Goal: Contribute content: Contribute content

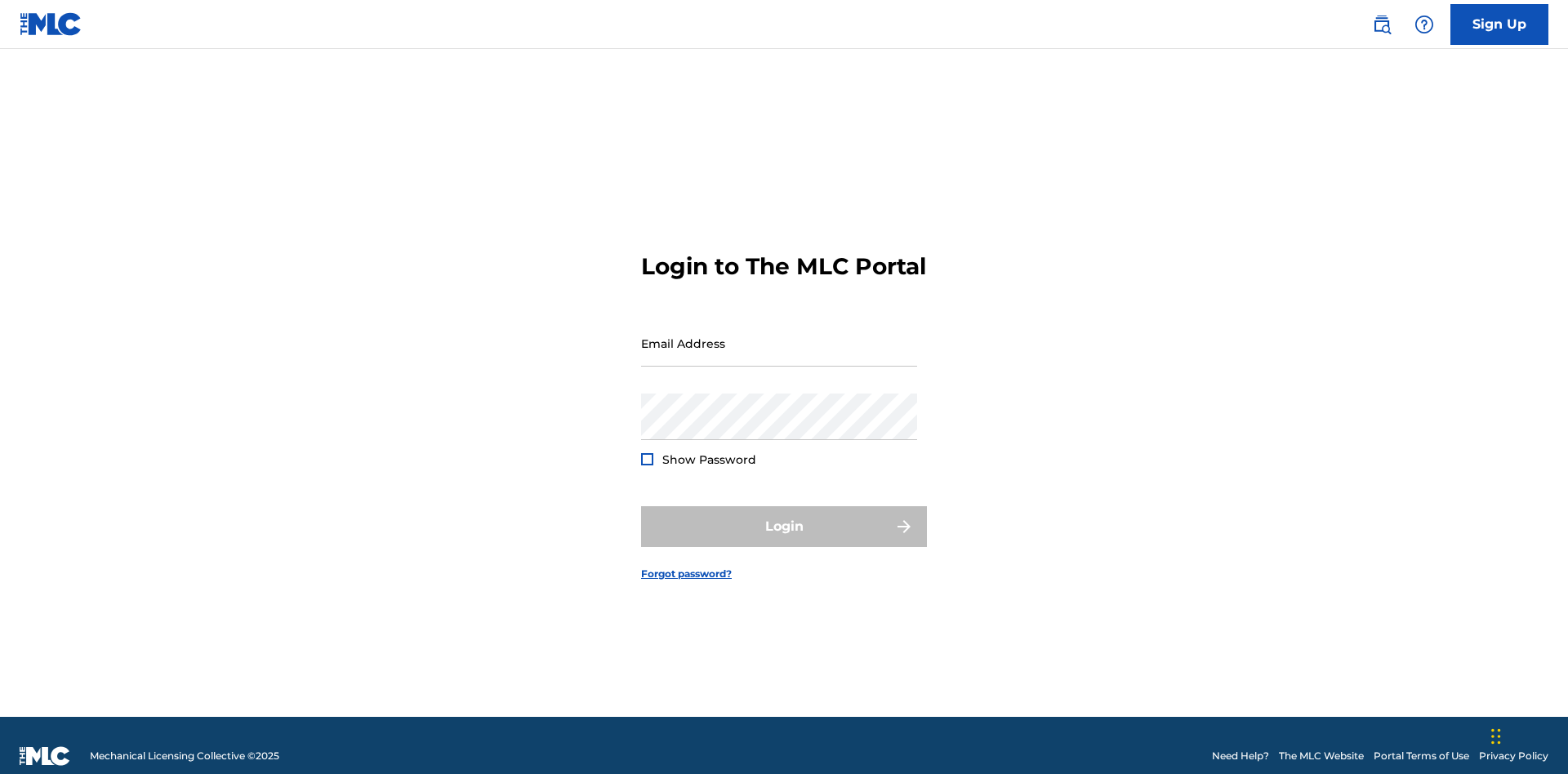
scroll to position [21, 0]
click at [778, 336] on input "Email Address" at bounding box center [778, 343] width 276 height 46
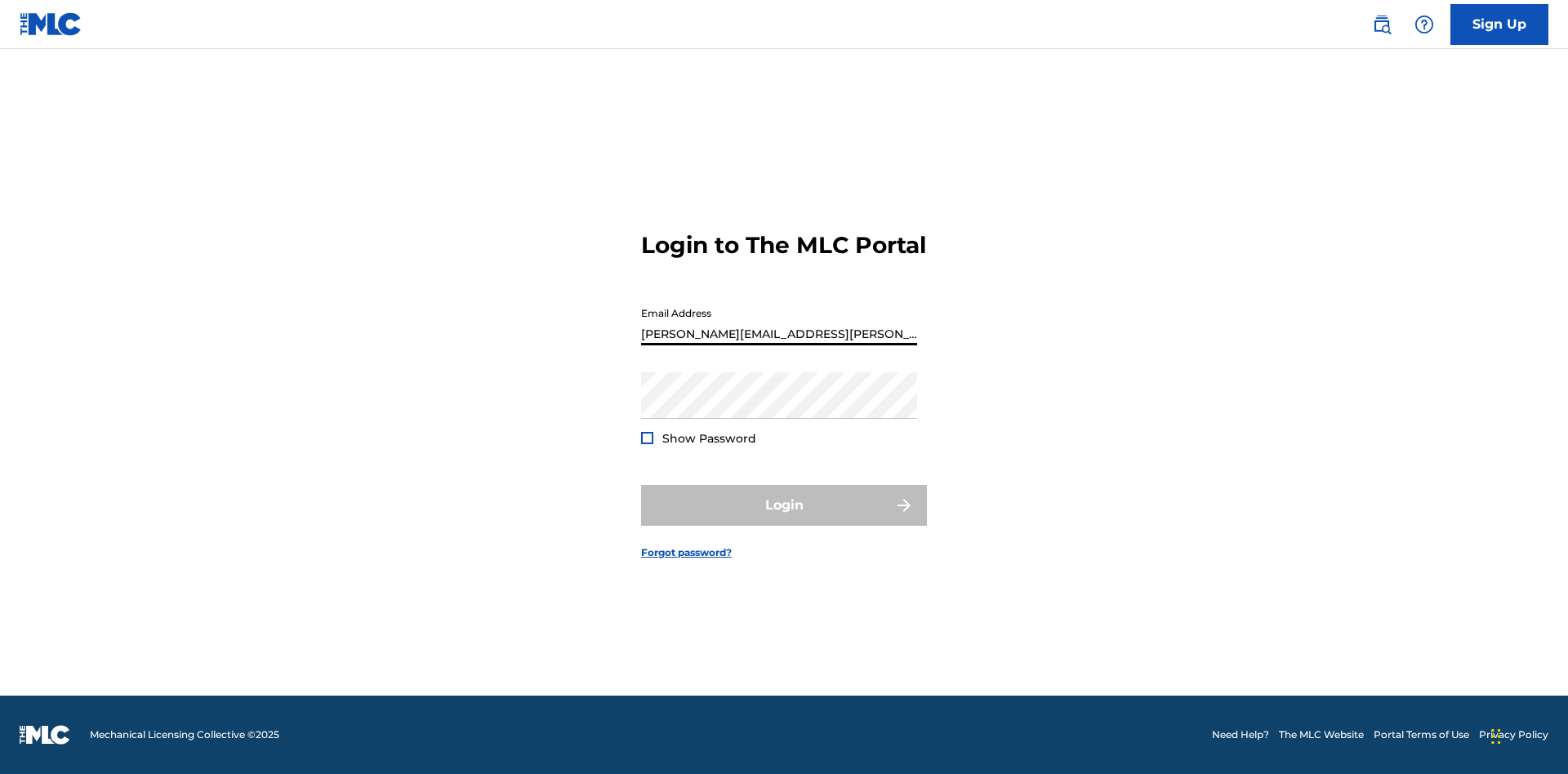
type input "[PERSON_NAME][EMAIL_ADDRESS][PERSON_NAME][DOMAIN_NAME]"
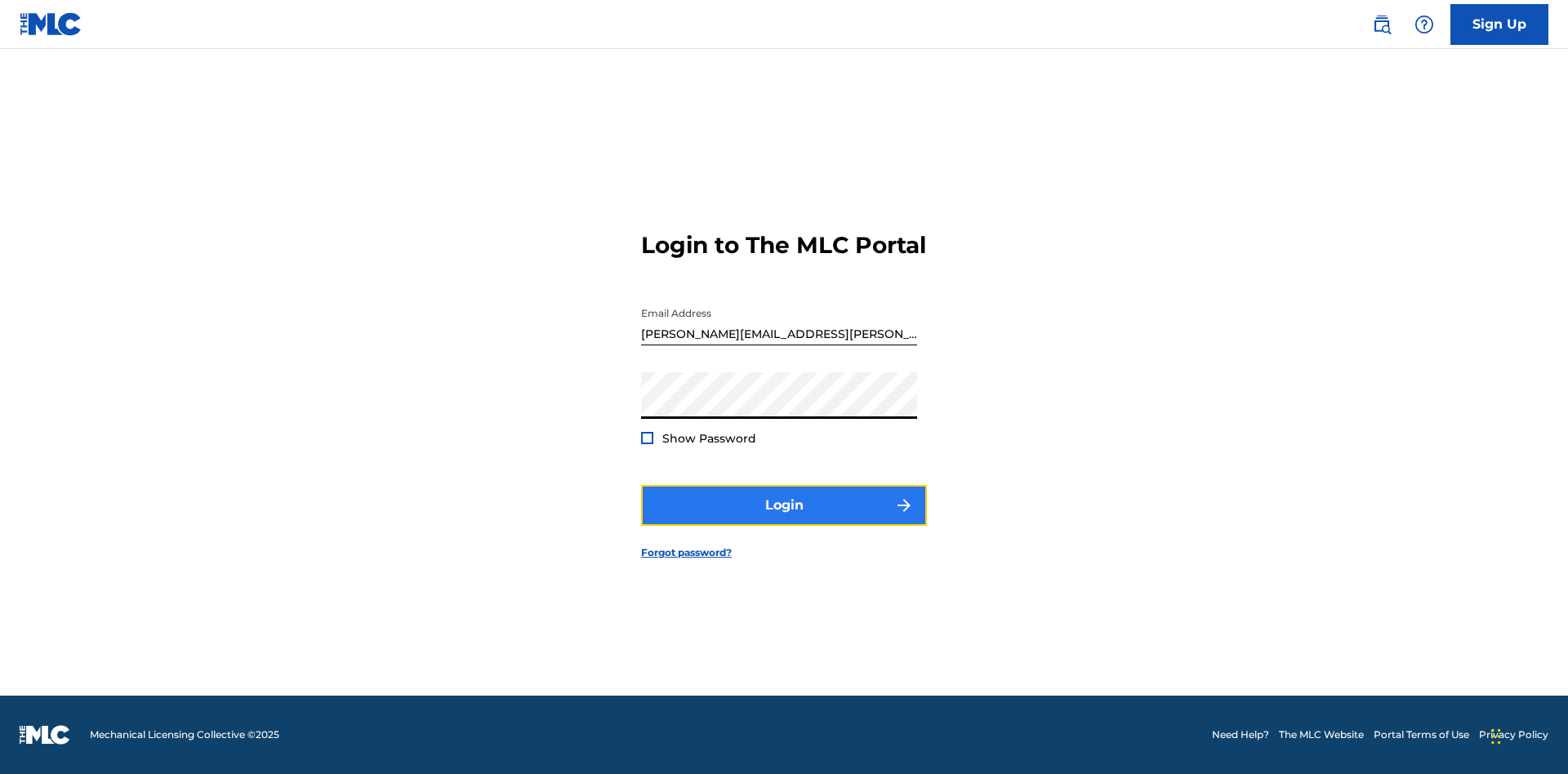
click at [784, 519] on button "Login" at bounding box center [784, 506] width 286 height 41
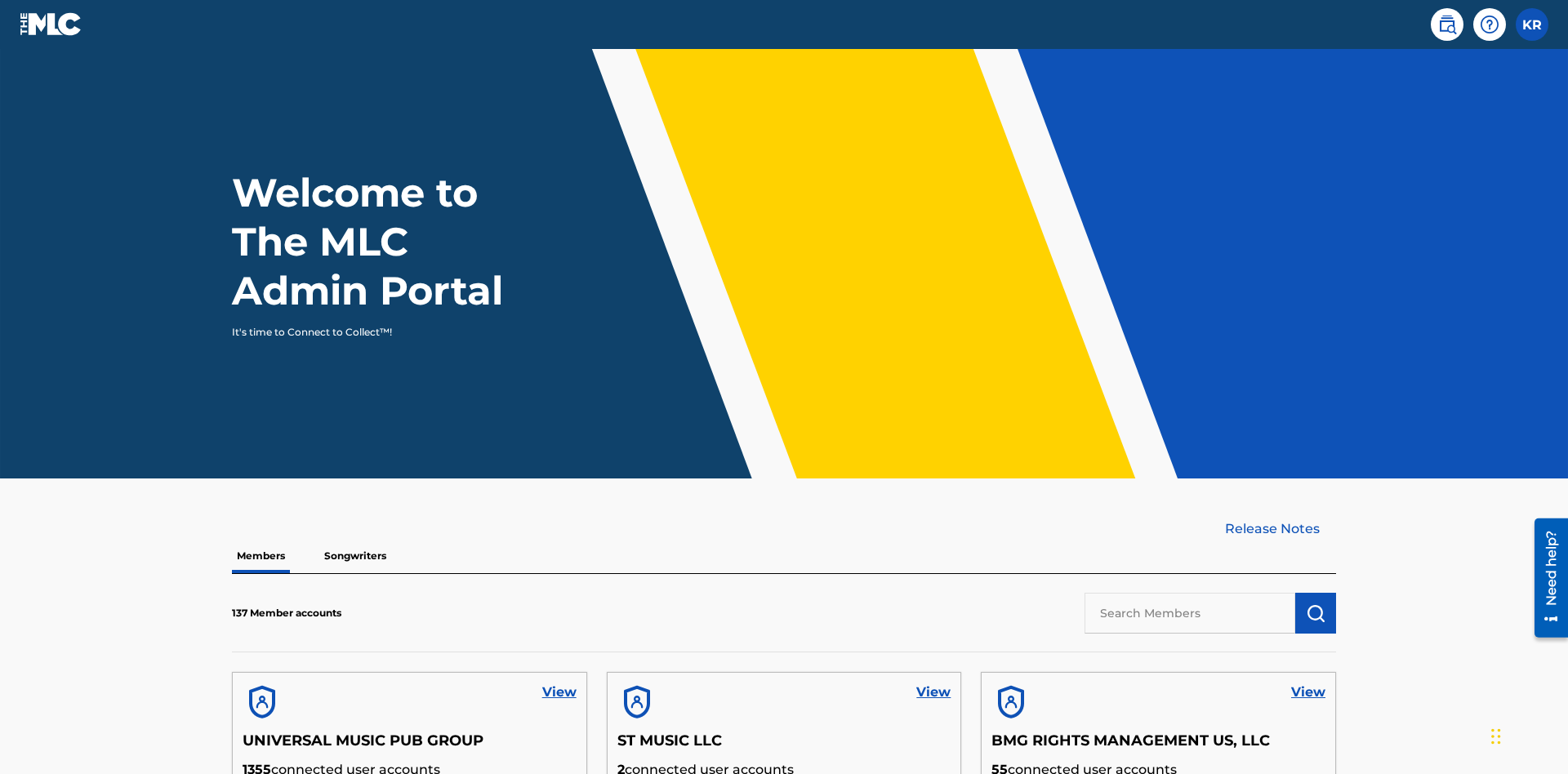
click at [1190, 593] on input "text" at bounding box center [1190, 613] width 210 height 41
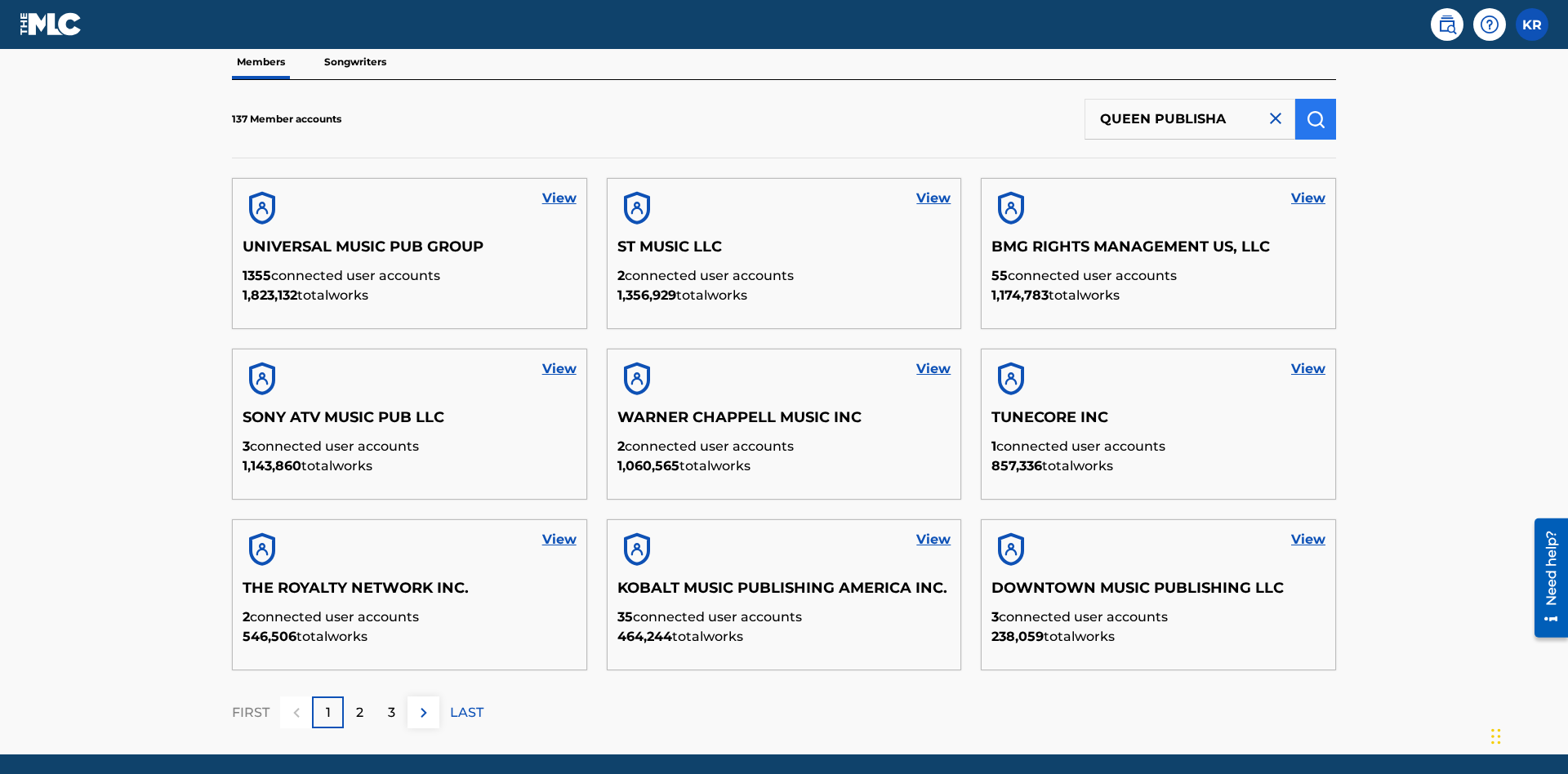
type input "QUEEN PUBLISHA"
click at [1315, 110] on img "submit" at bounding box center [1314, 119] width 19 height 19
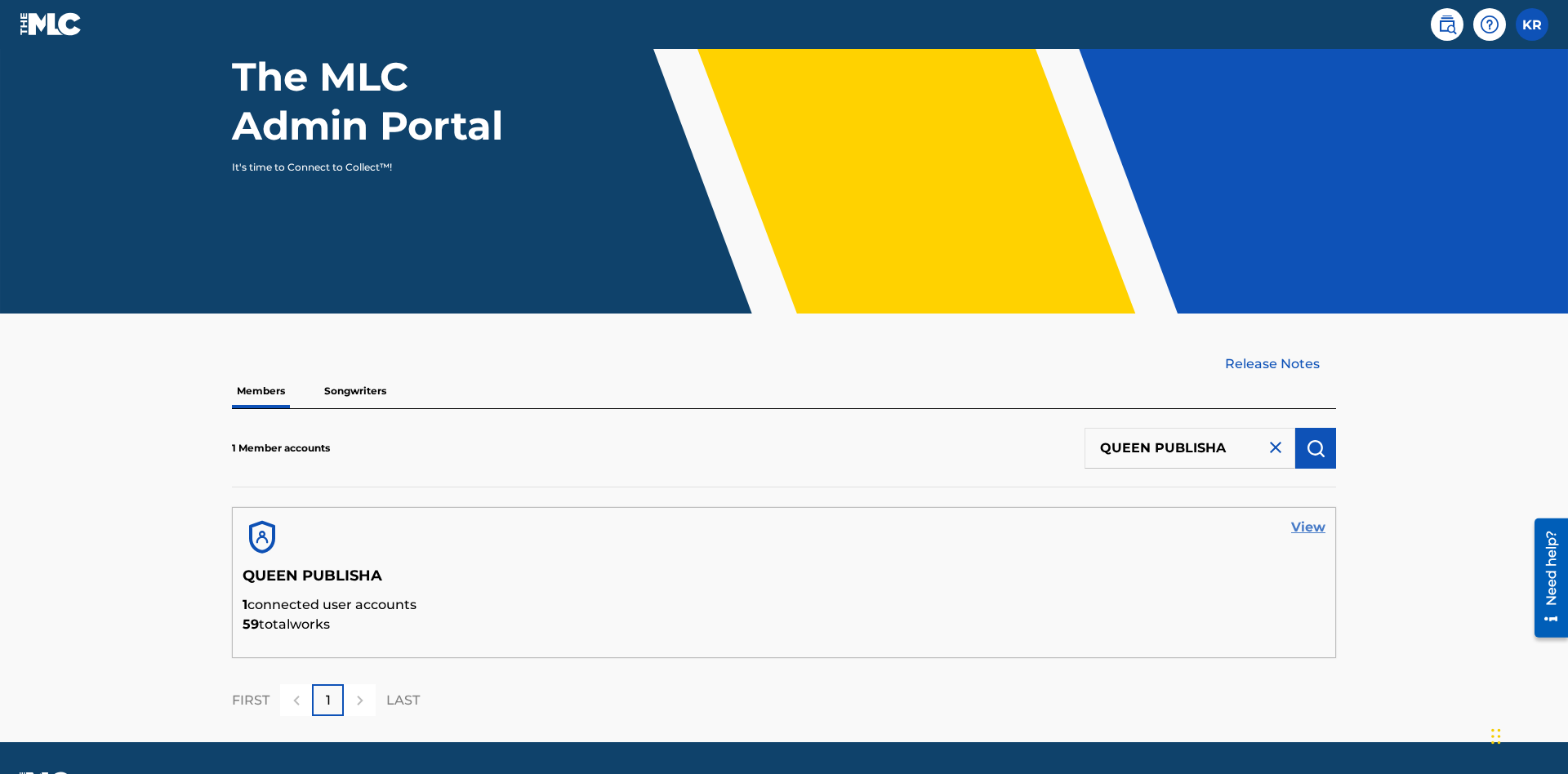
click at [1308, 518] on link "View" at bounding box center [1307, 527] width 34 height 19
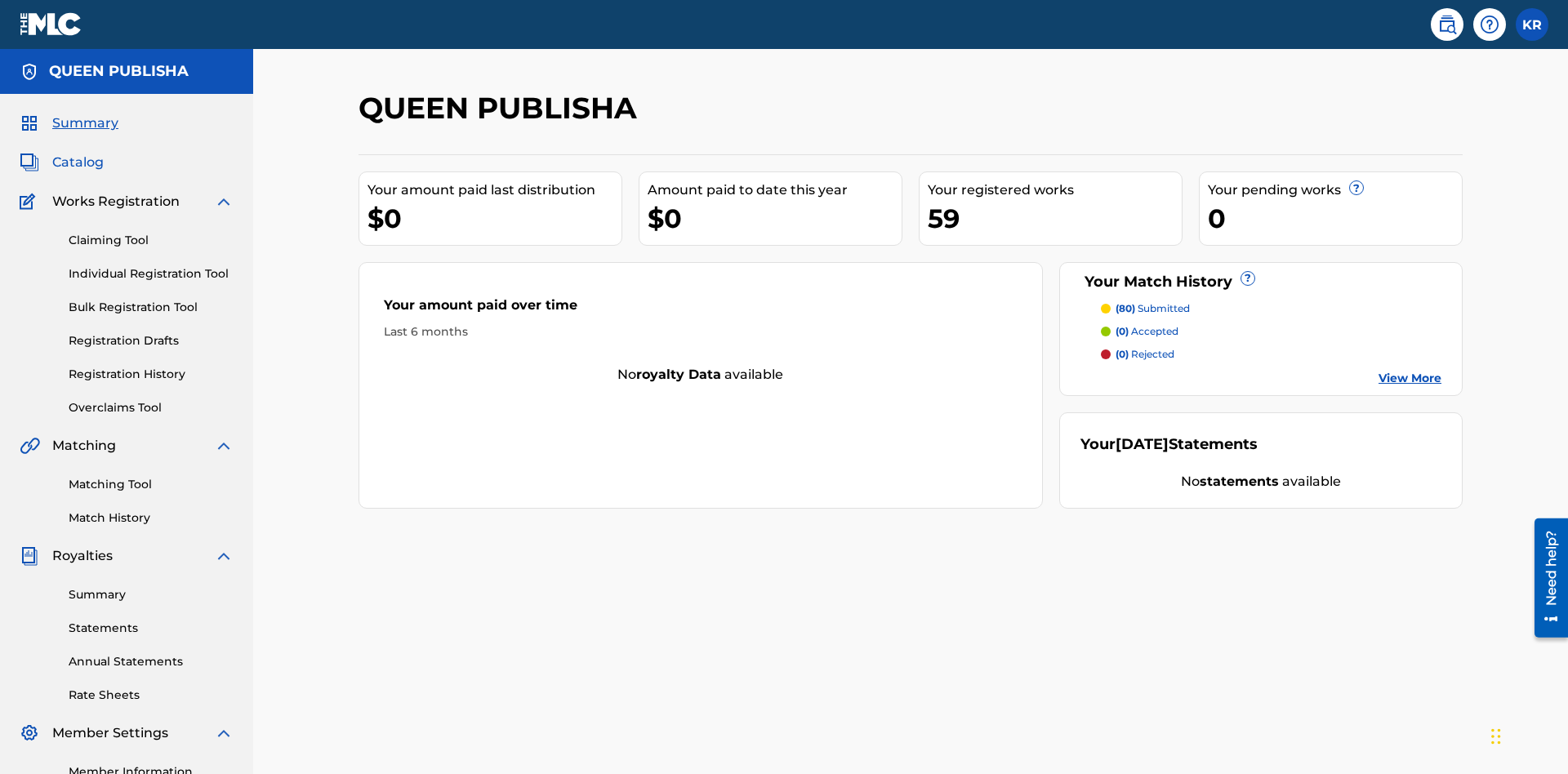
click at [77, 153] on span "Catalog" at bounding box center [78, 162] width 52 height 19
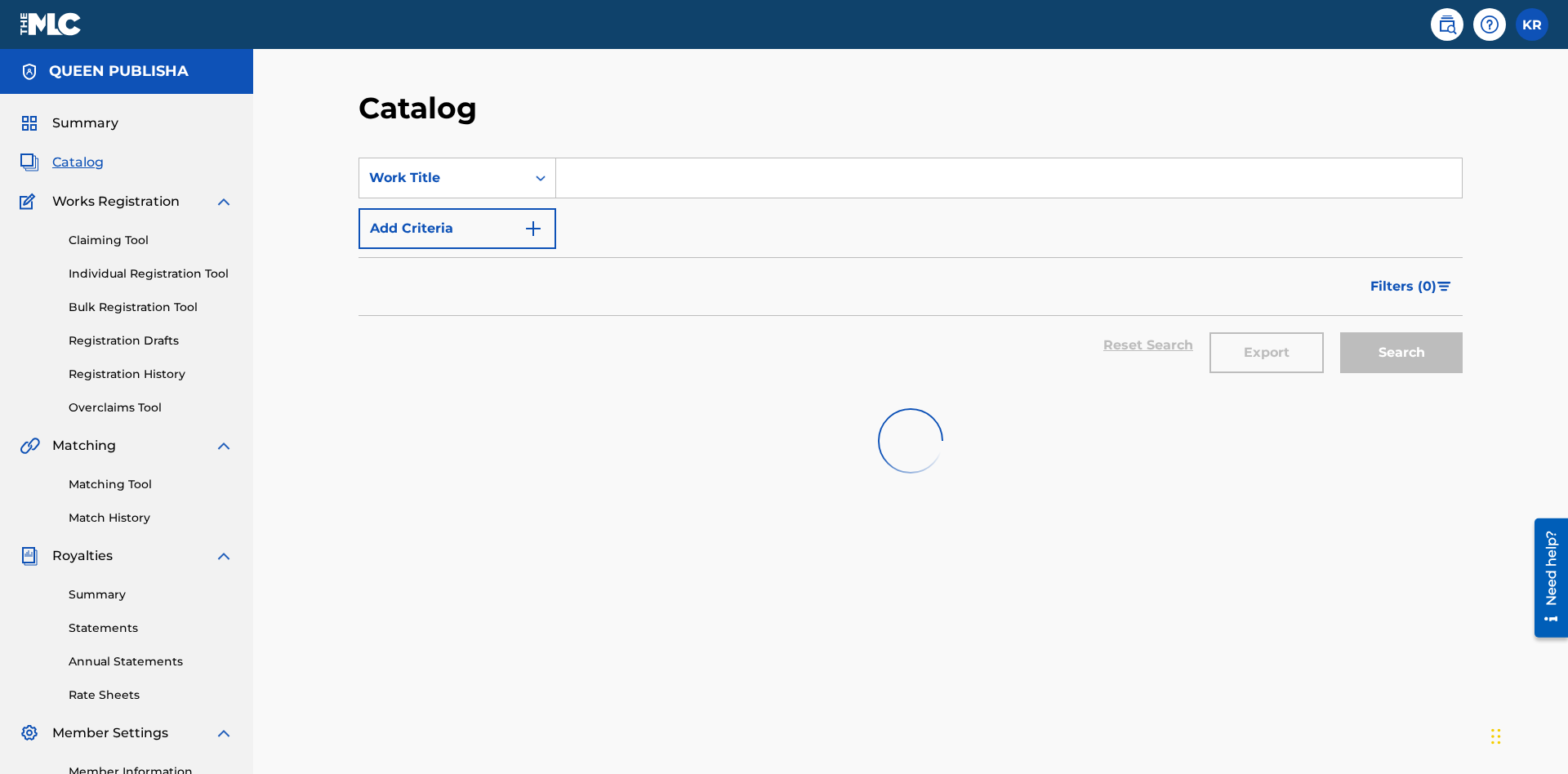
click at [1008, 159] on input "Search Form" at bounding box center [1009, 178] width 906 height 39
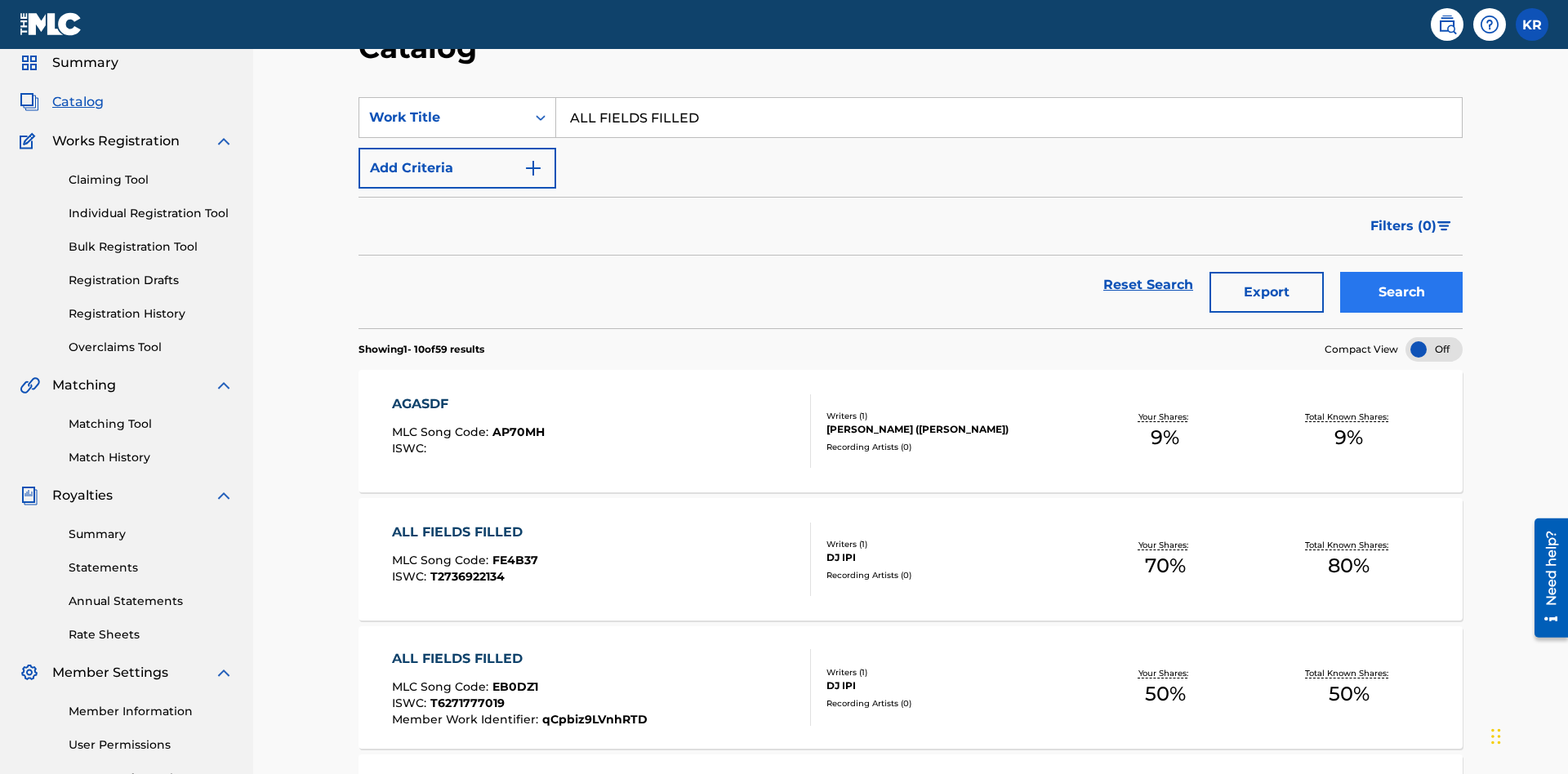
type input "ALL FIELDS FILLED"
click at [1401, 272] on button "Search" at bounding box center [1401, 292] width 123 height 41
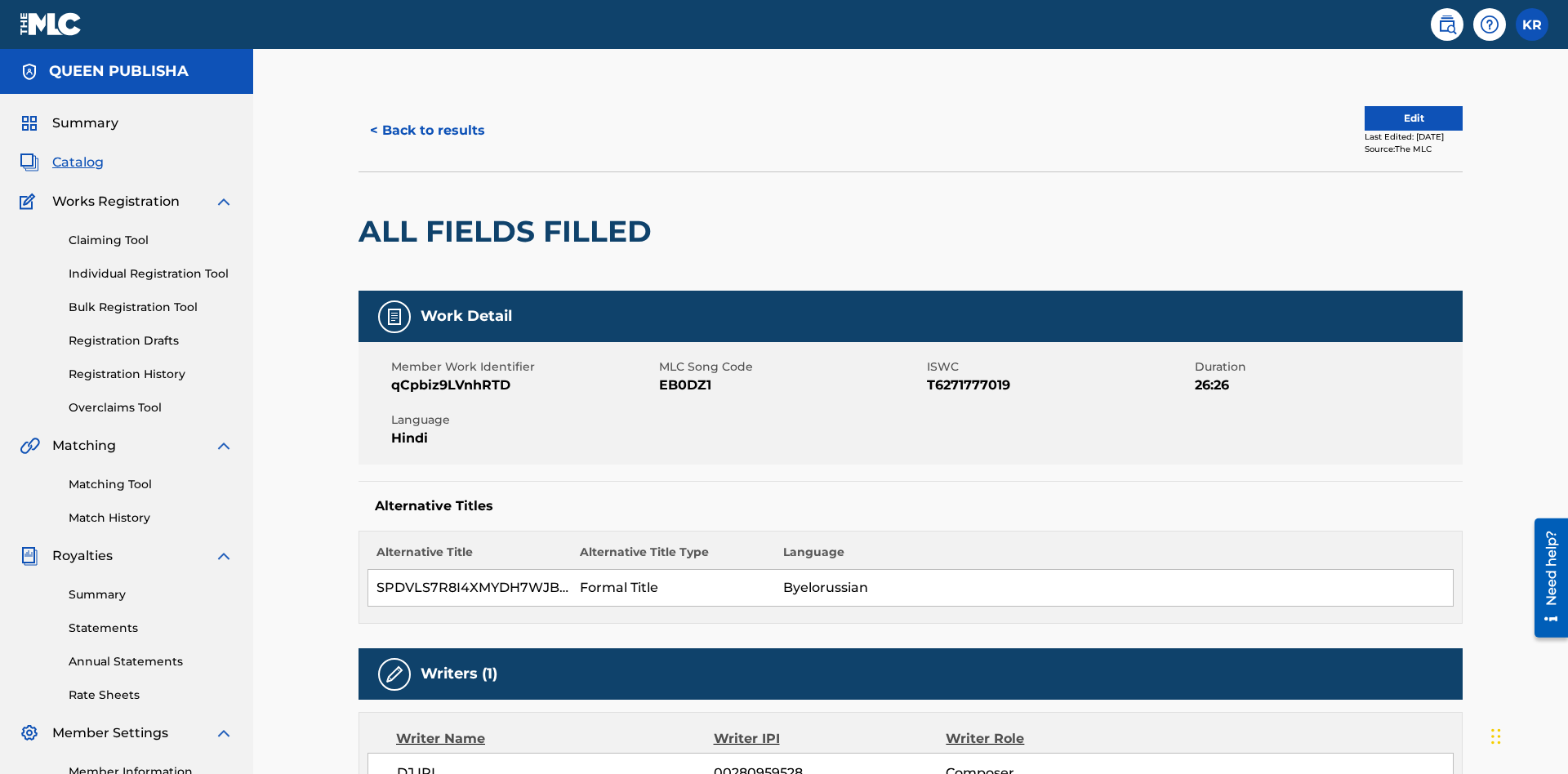
scroll to position [8, 0]
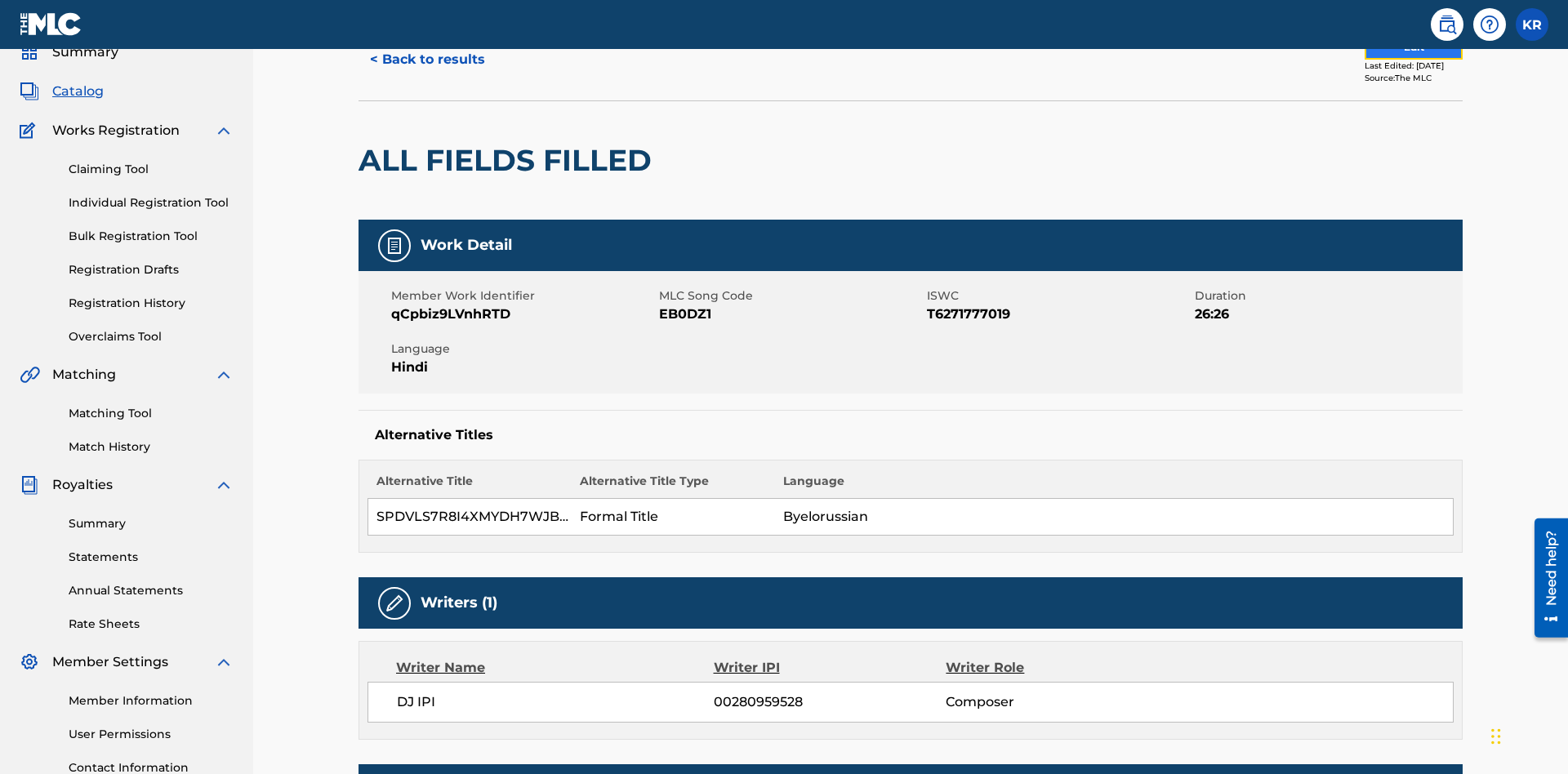
click at [1394, 60] on button "Edit" at bounding box center [1413, 47] width 98 height 25
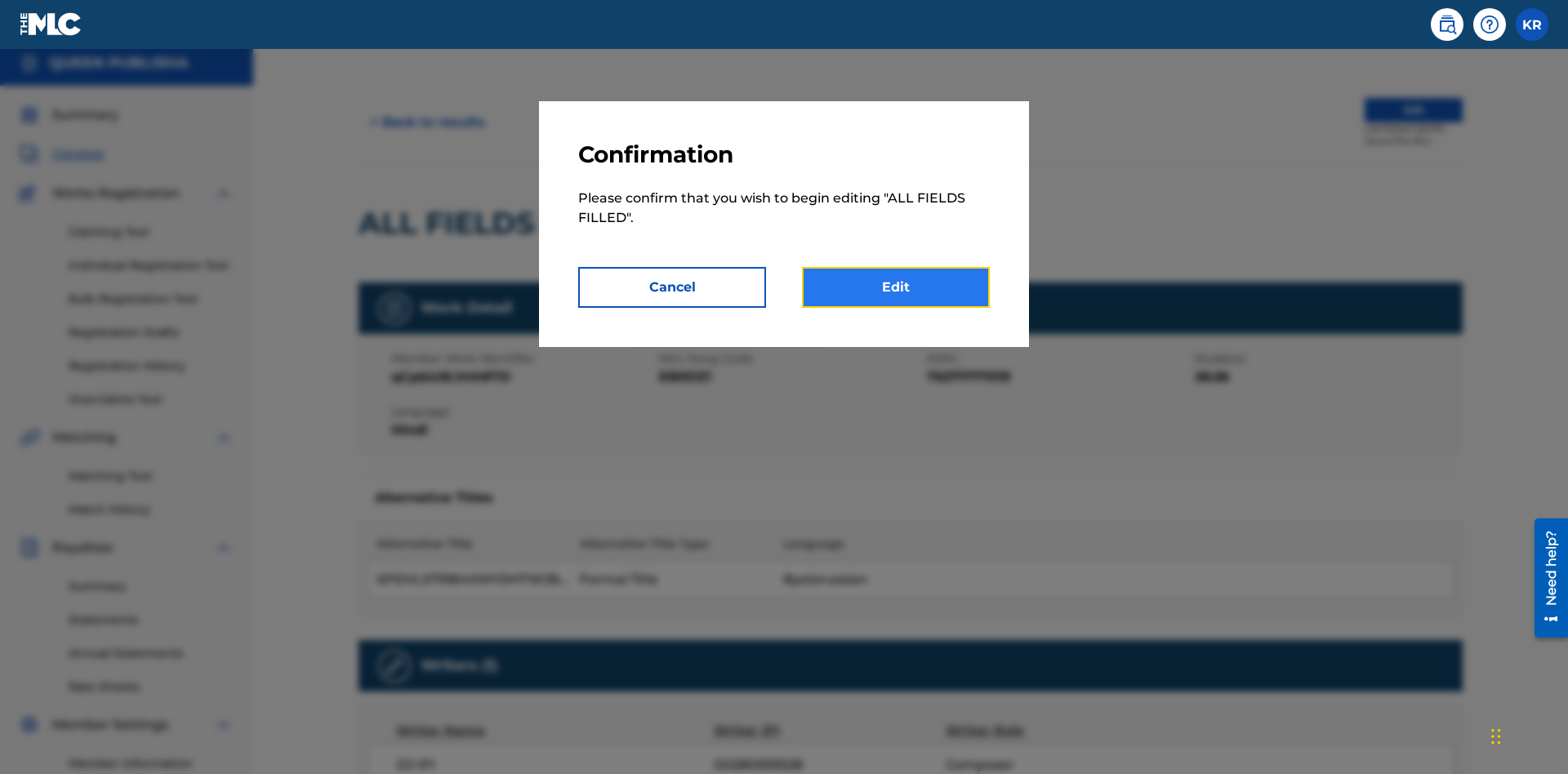
click at [896, 288] on link "Edit" at bounding box center [896, 287] width 188 height 41
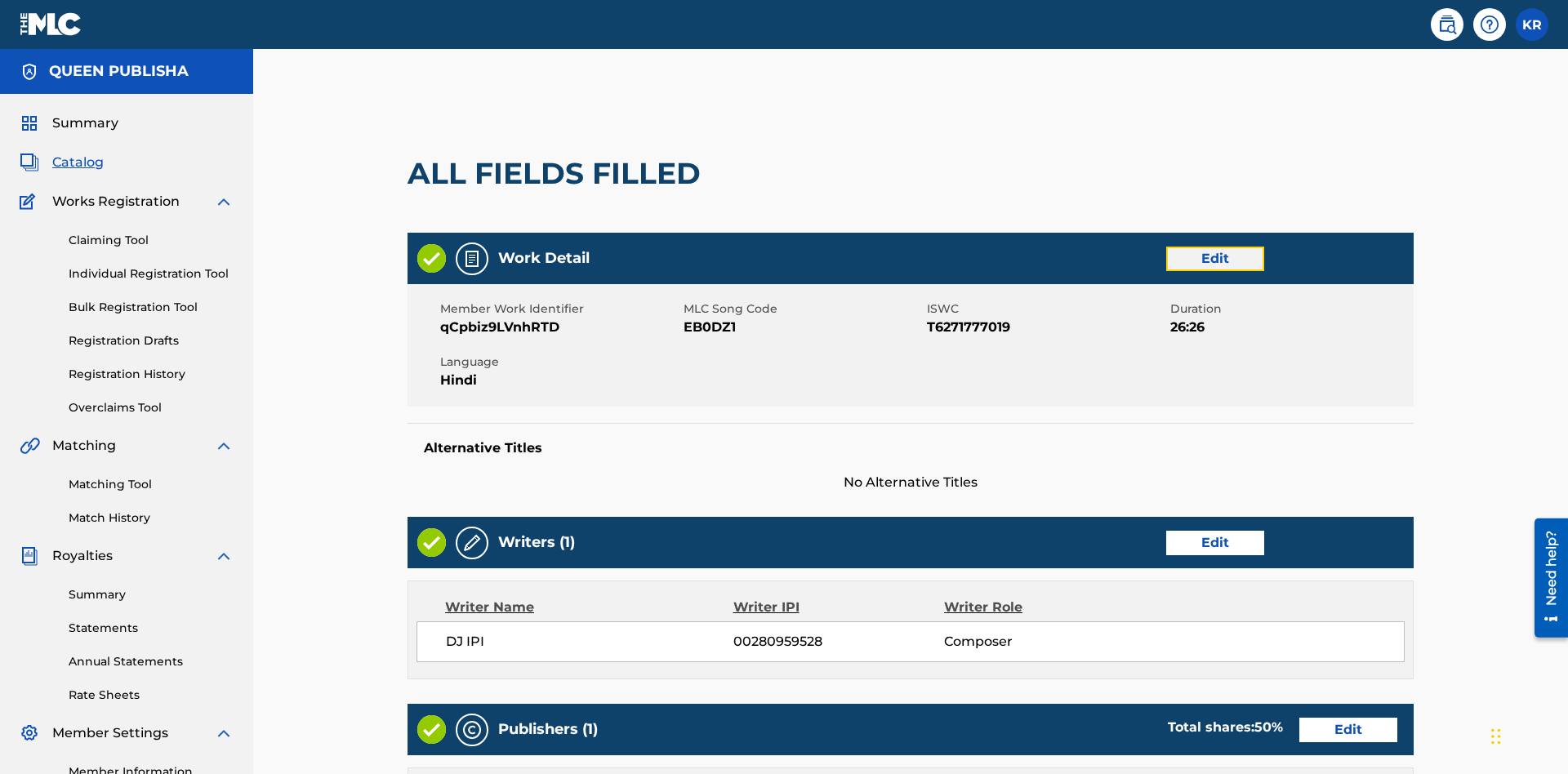
click at [1166, 246] on link "Edit" at bounding box center [1215, 258] width 98 height 25
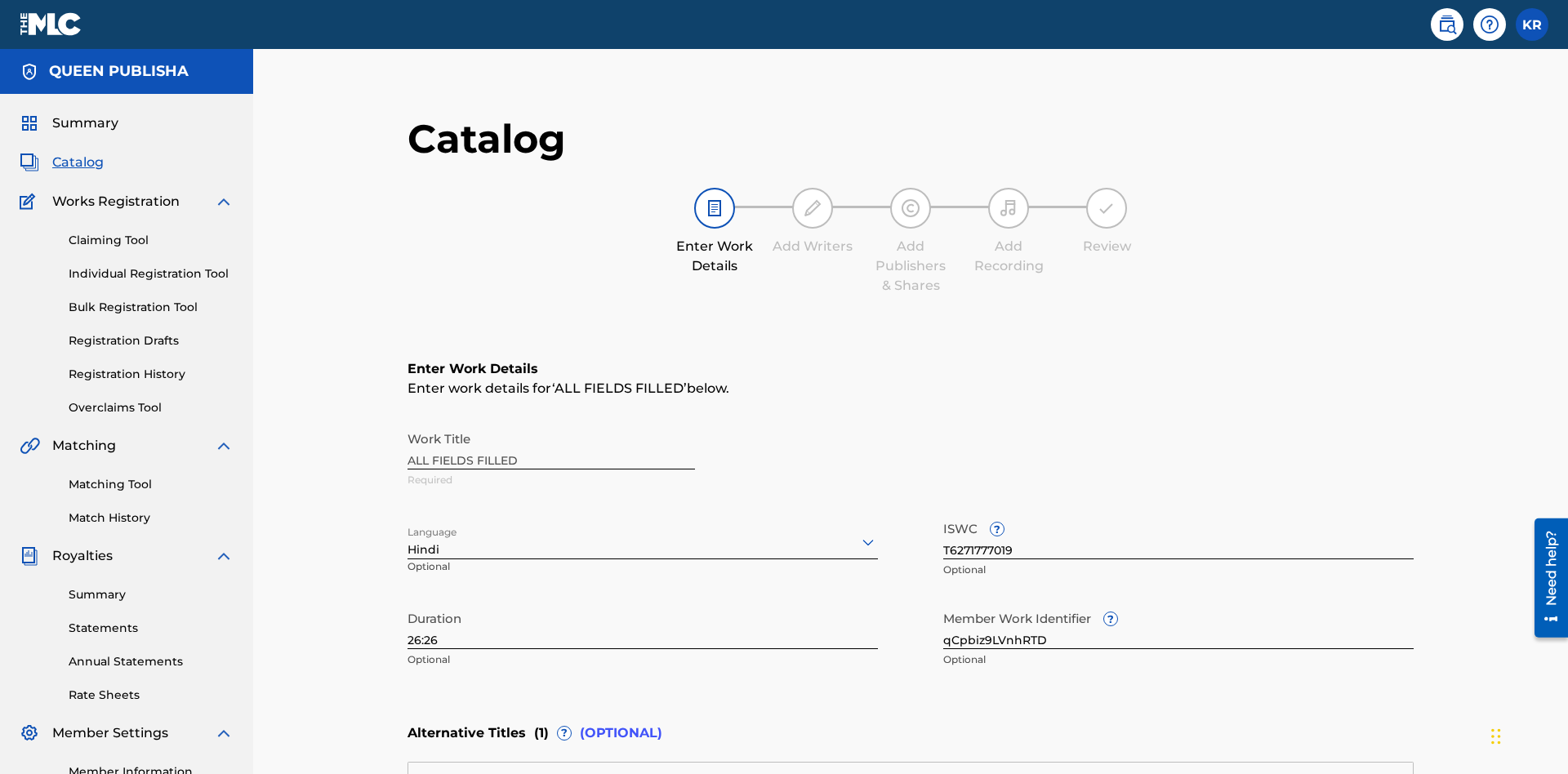
click at [408, 602] on input "26:26" at bounding box center [643, 625] width 470 height 46
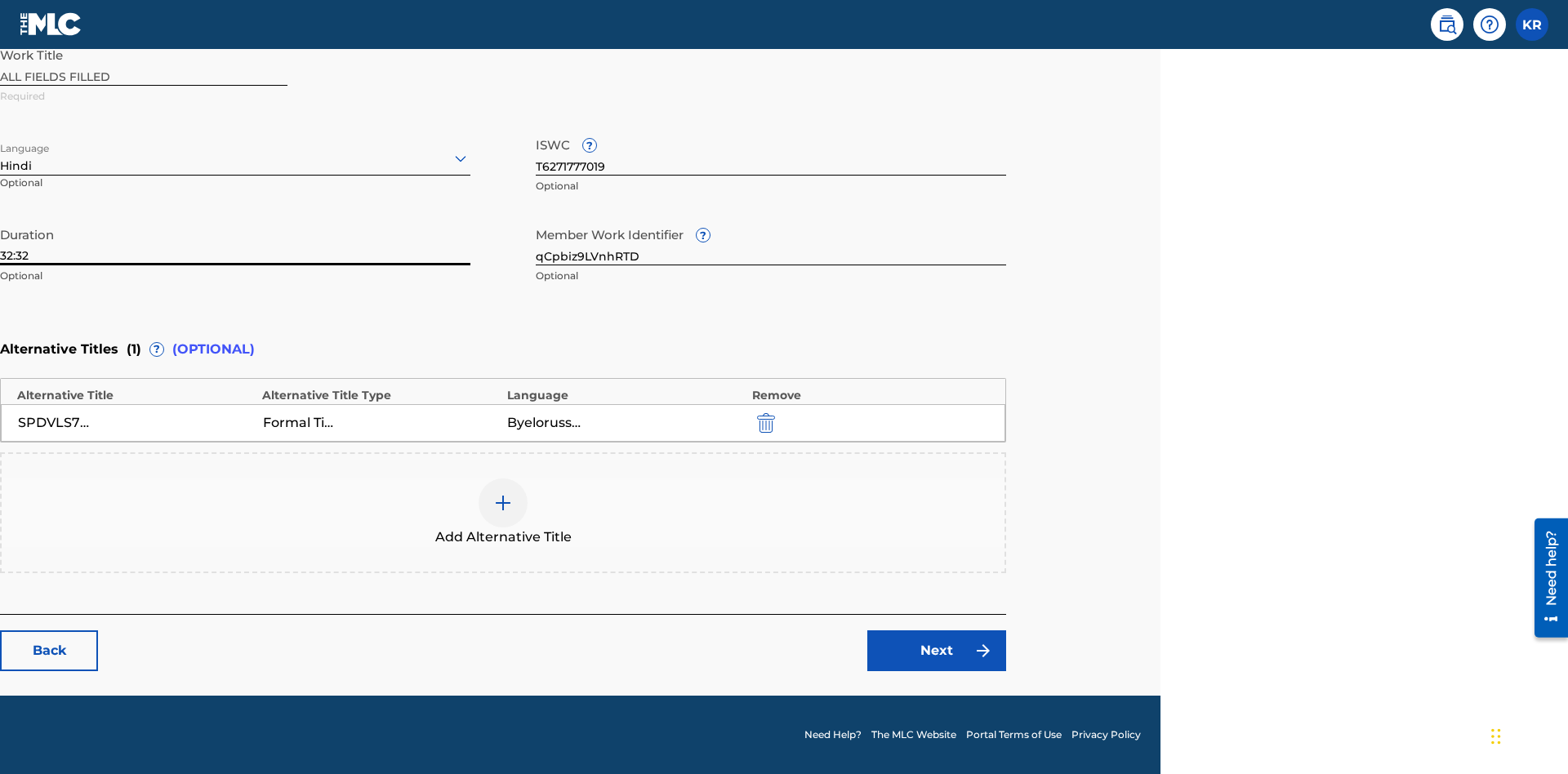
type input "32:32"
click at [460, 159] on icon at bounding box center [460, 158] width 19 height 19
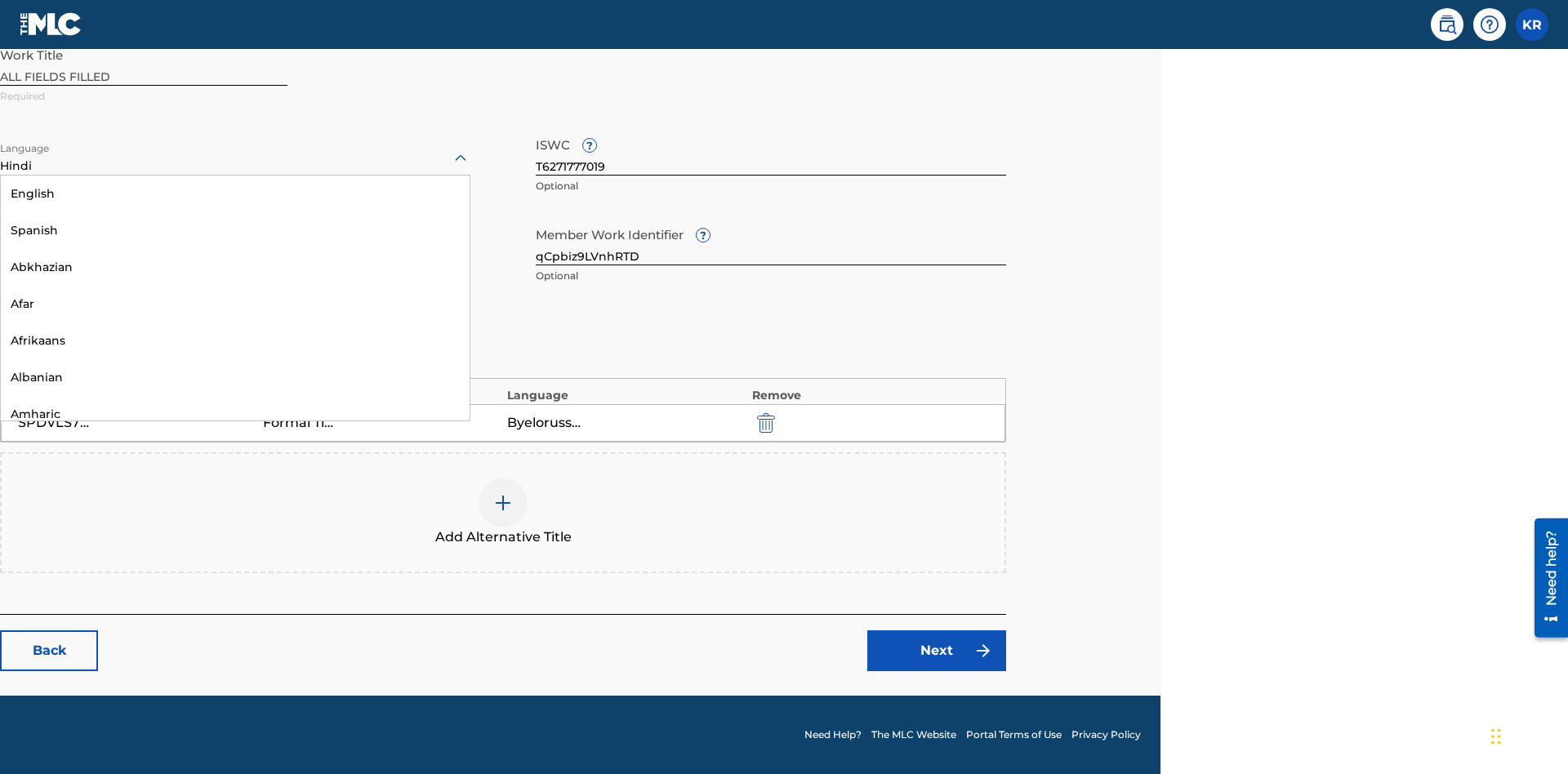
scroll to position [1568, 0]
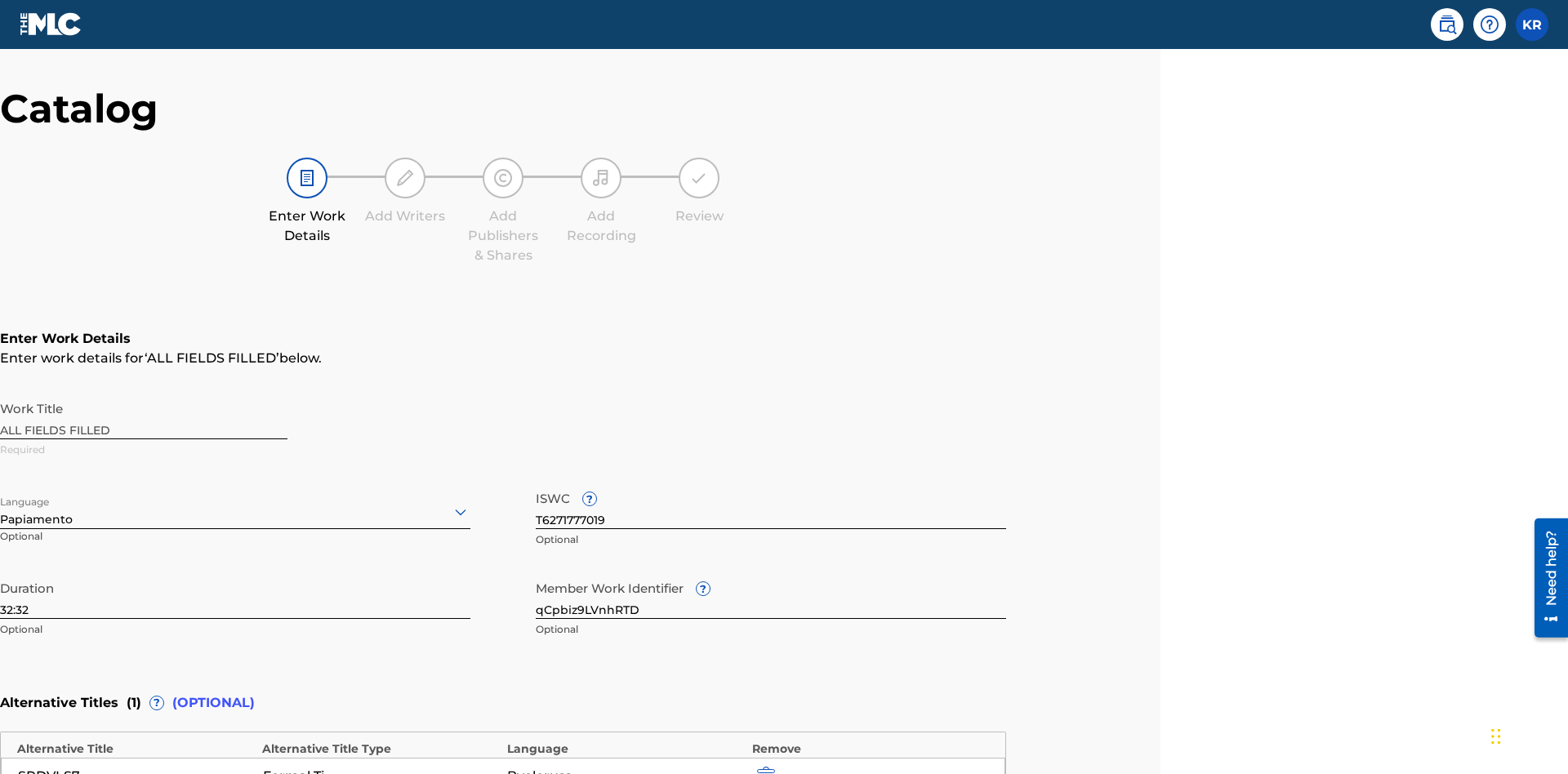
click at [771, 573] on input "qCpbiz9LVnhRTD" at bounding box center [771, 596] width 470 height 46
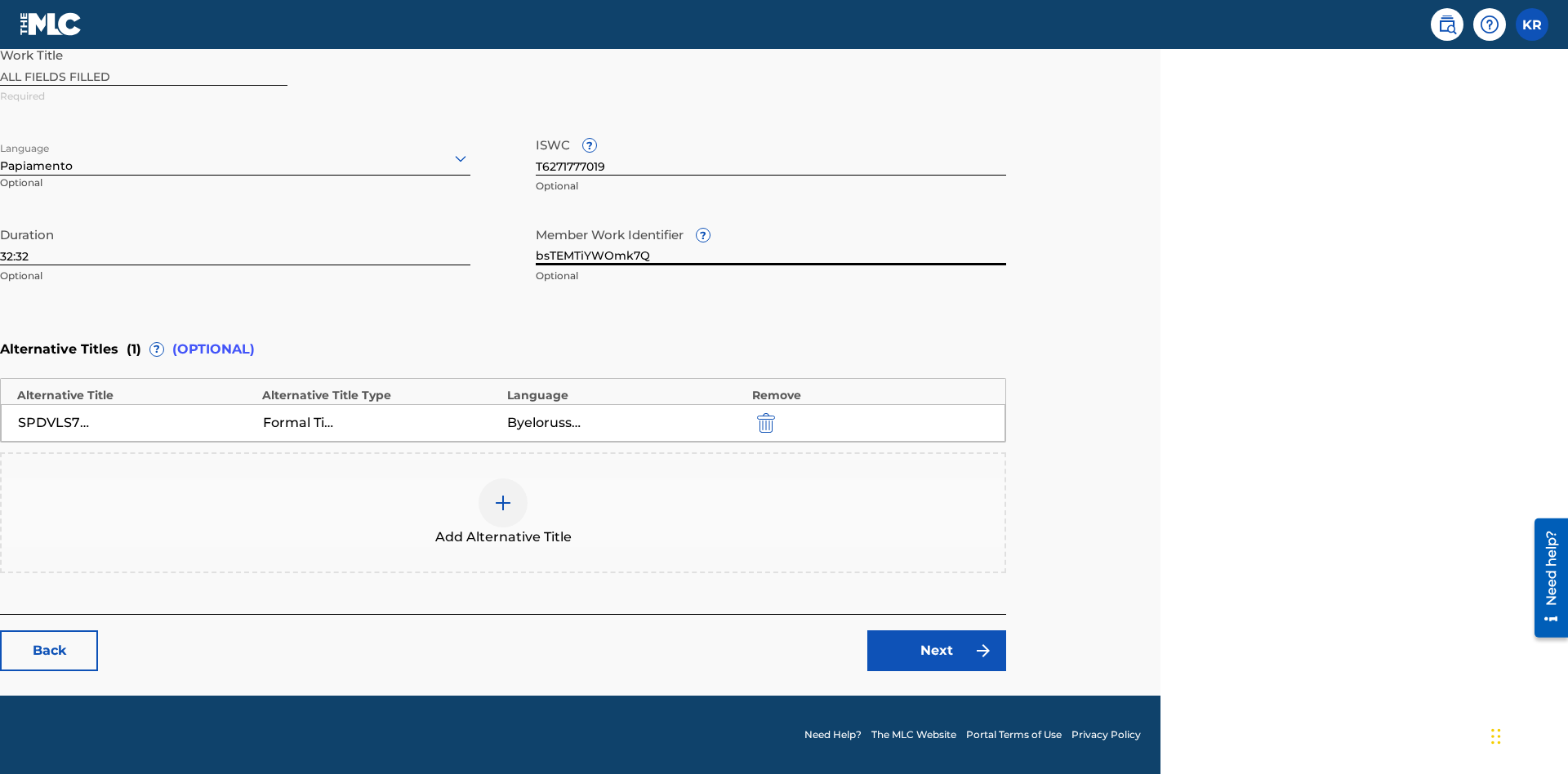
type input "bsTEMTiYWOmk7Q"
click at [771, 152] on input "T6271777019" at bounding box center [771, 152] width 470 height 46
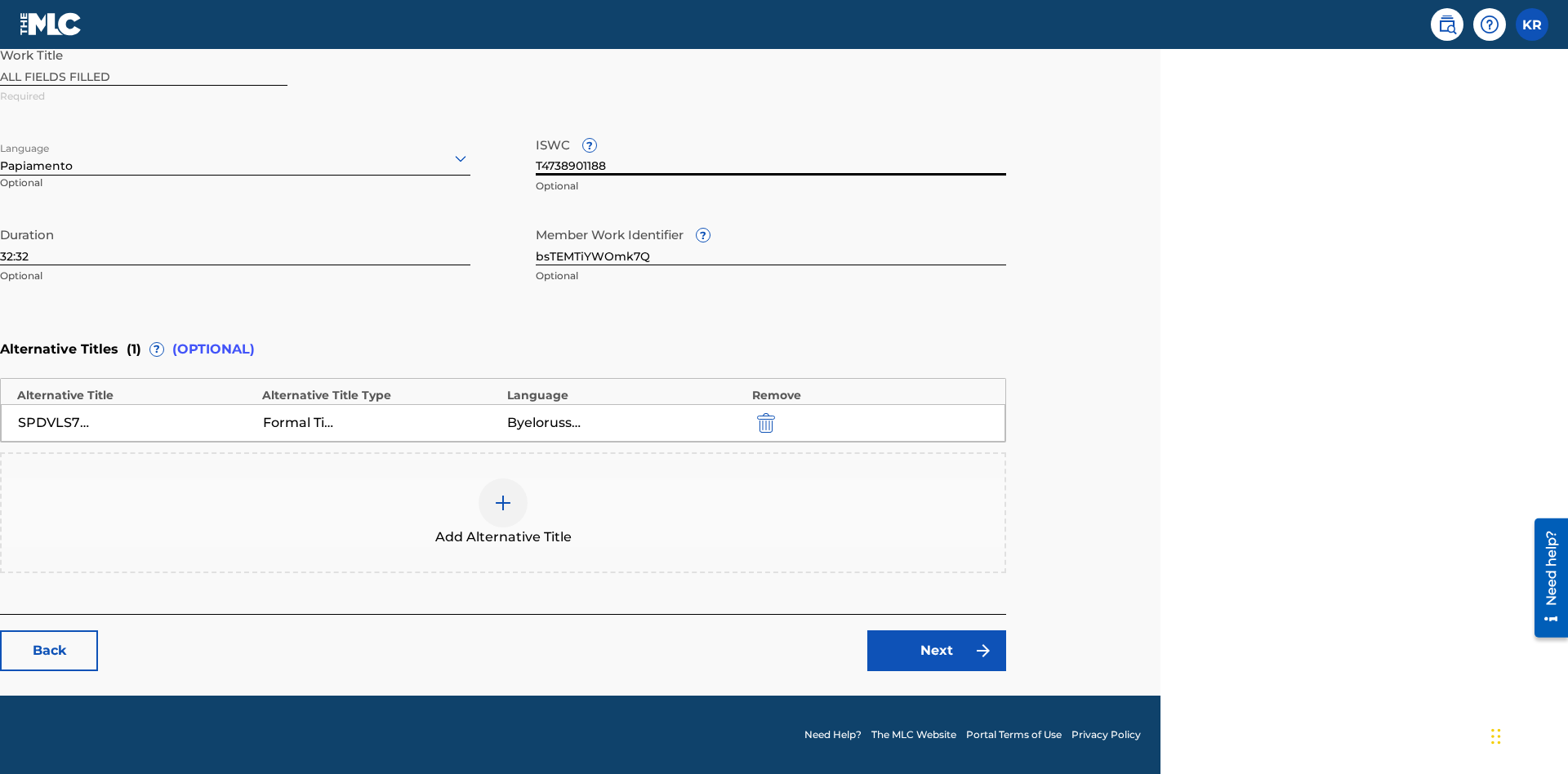
scroll to position [384, 0]
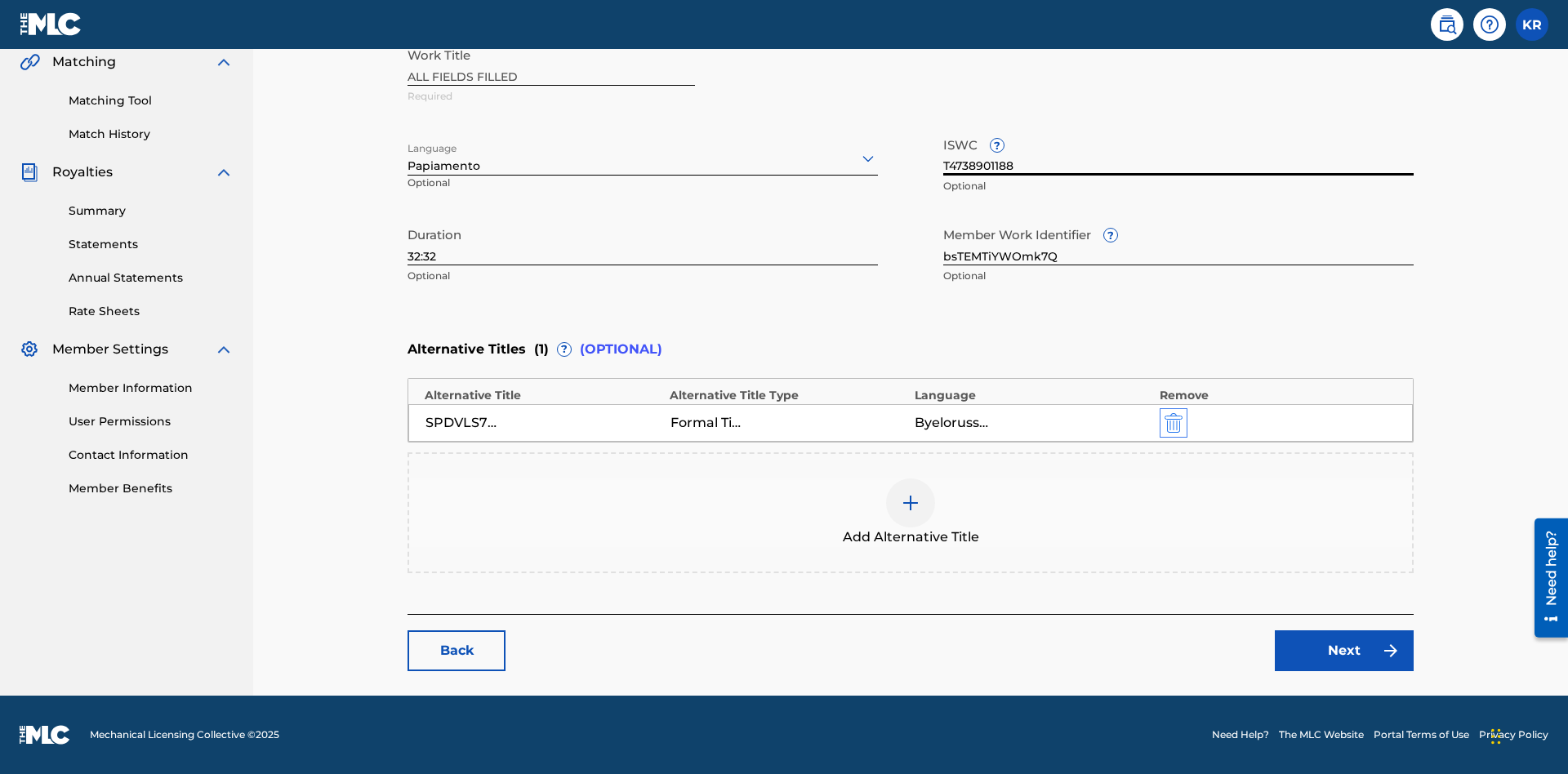
type input "T4738901188"
click at [1164, 423] on img "submit" at bounding box center [1172, 423] width 18 height 19
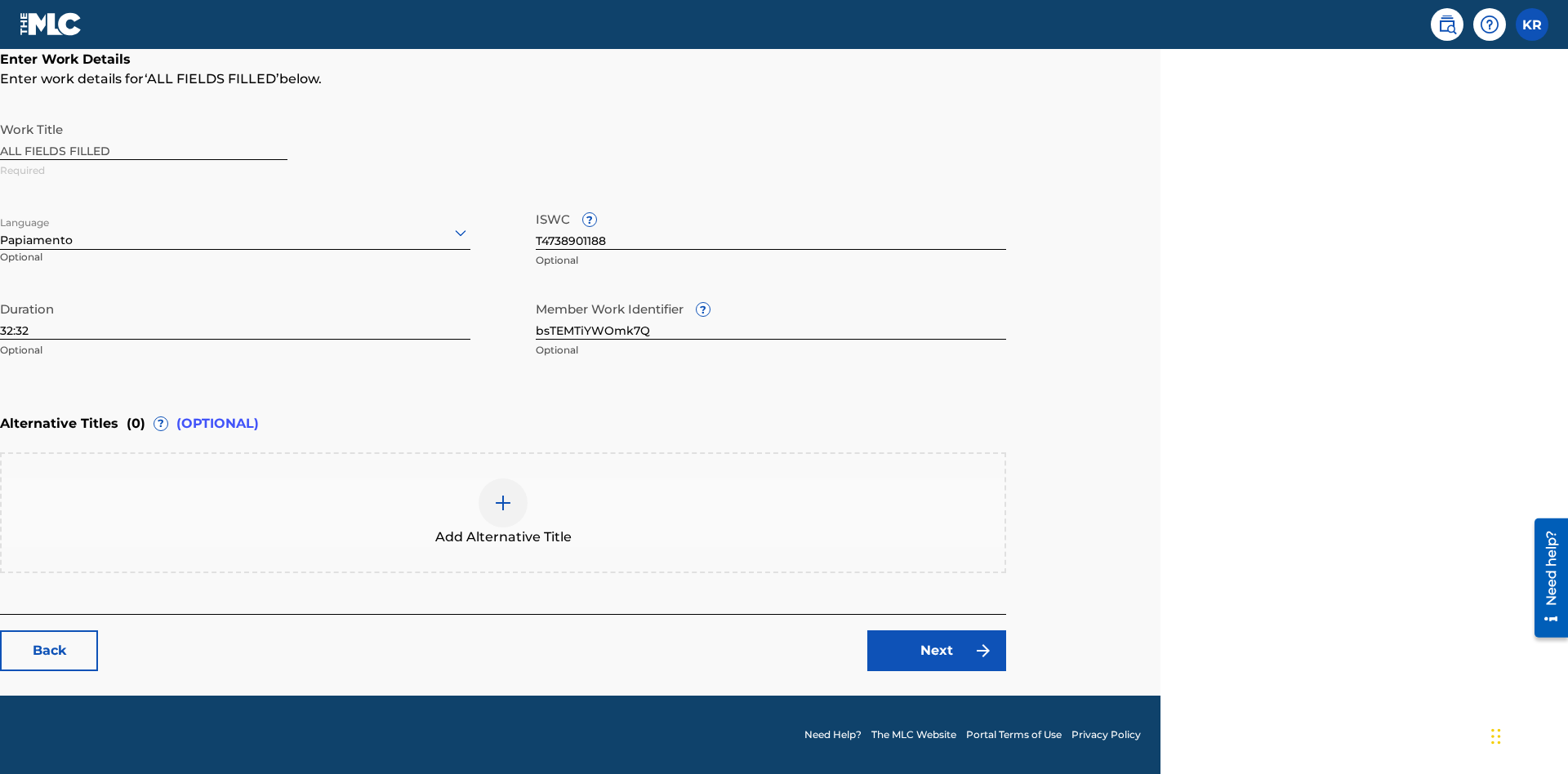
click at [503, 512] on img at bounding box center [503, 503] width 19 height 19
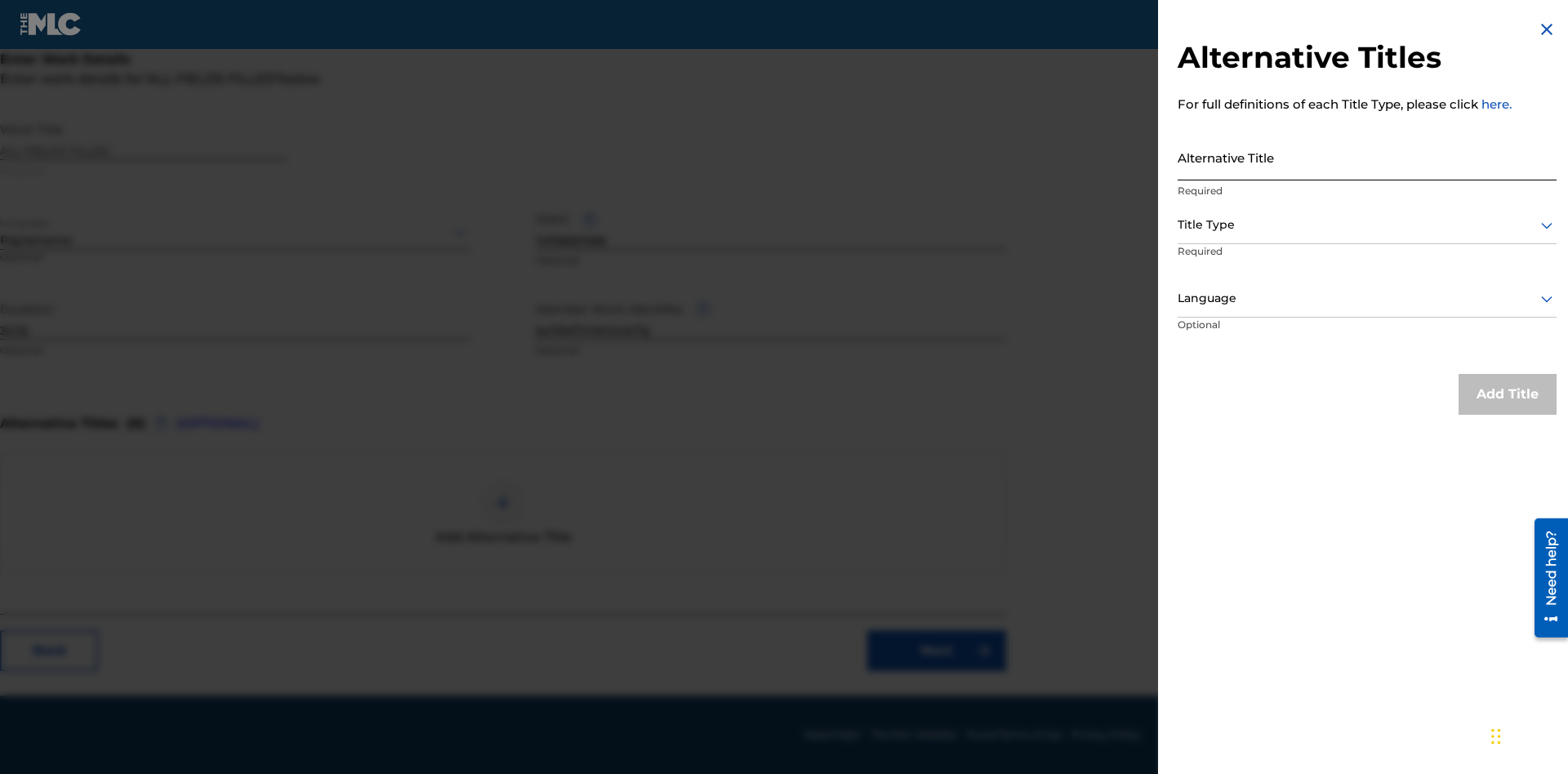
click at [1367, 157] on input "Alternative Title" at bounding box center [1366, 157] width 379 height 46
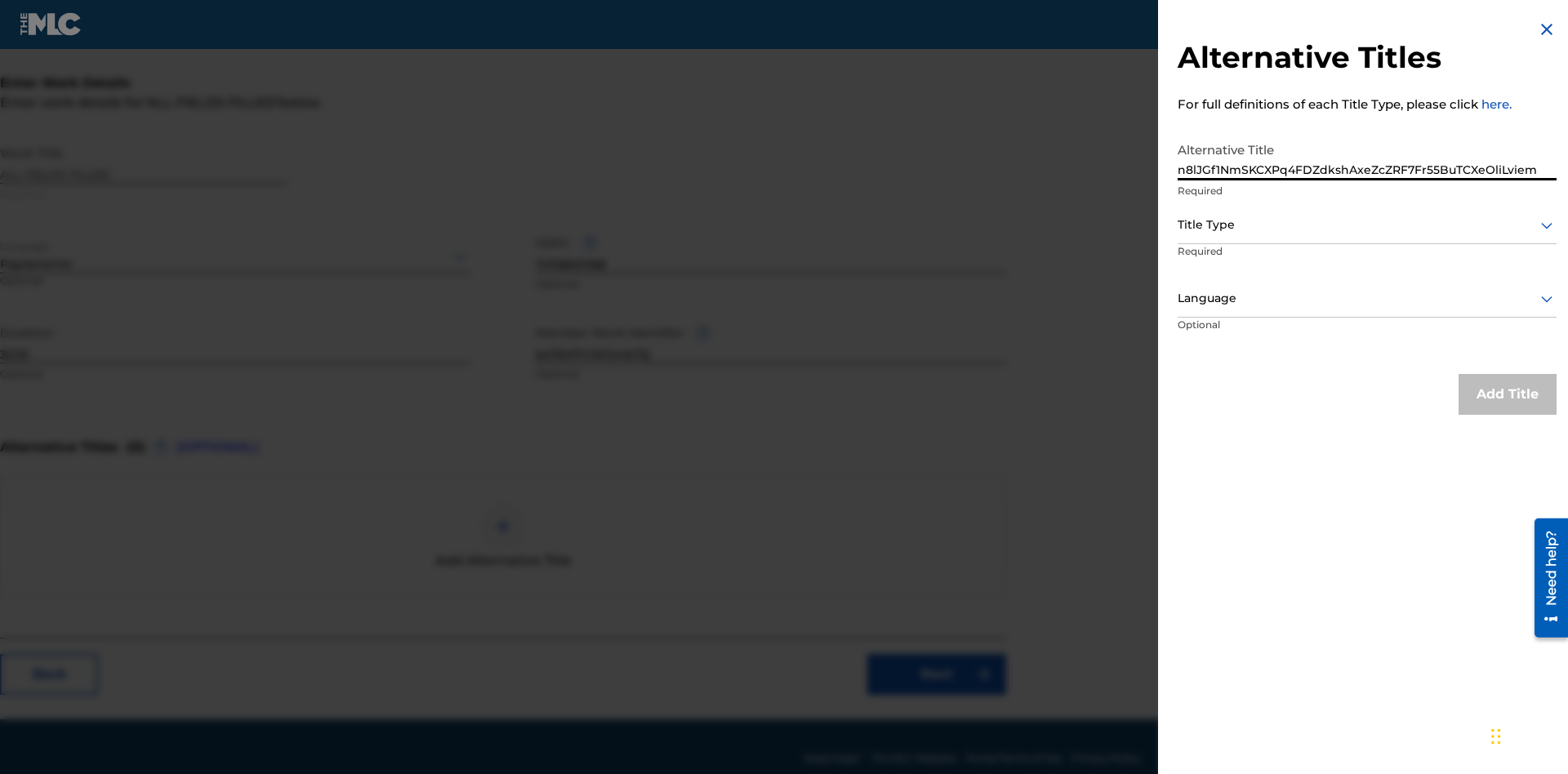
type input "n8lJGf1NmSKCXPq4FDZdkshAxeZcZRF7Fr55BuTCXeOliLviem"
click at [1367, 224] on div at bounding box center [1366, 225] width 379 height 20
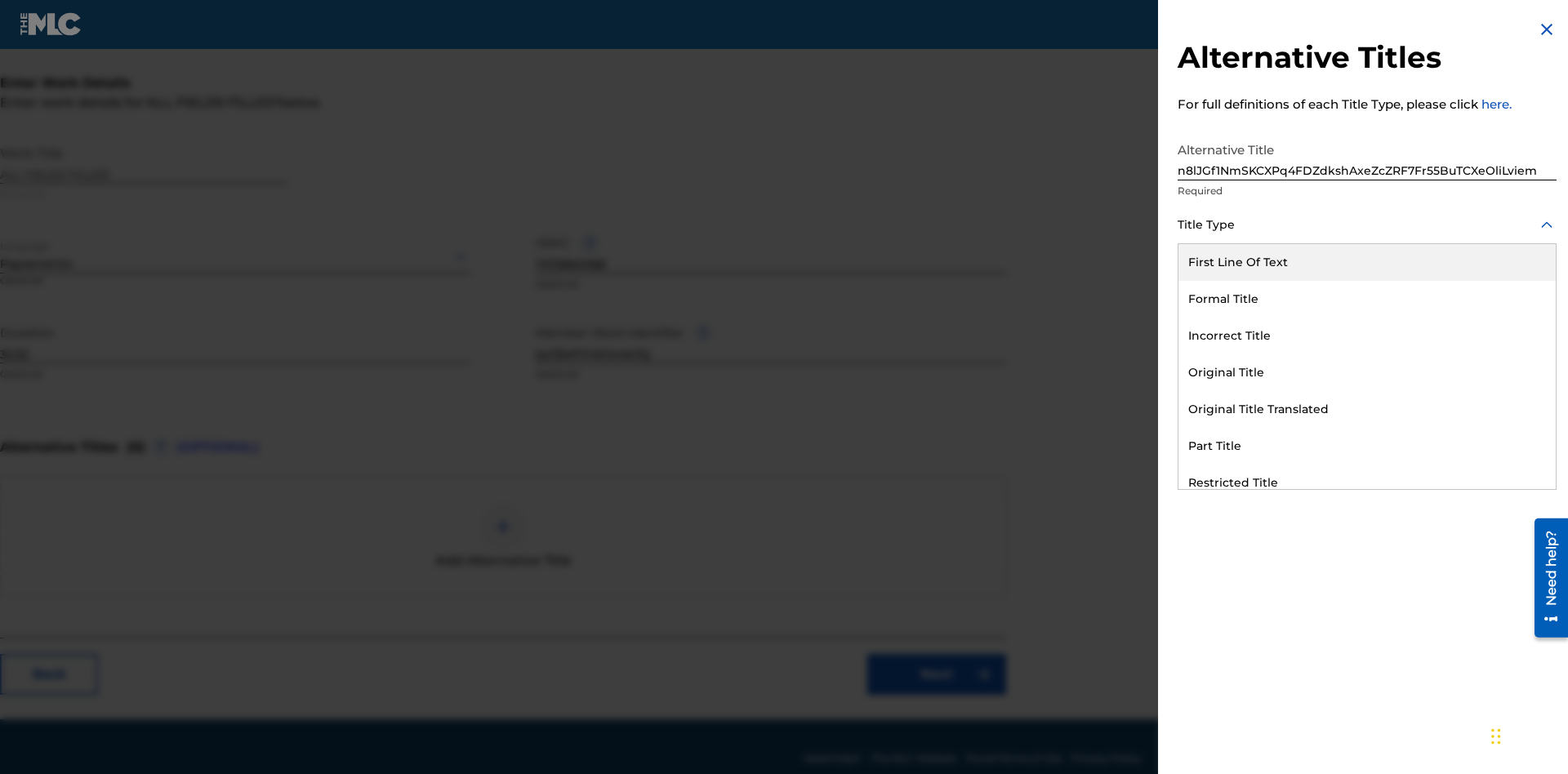
scroll to position [309, 408]
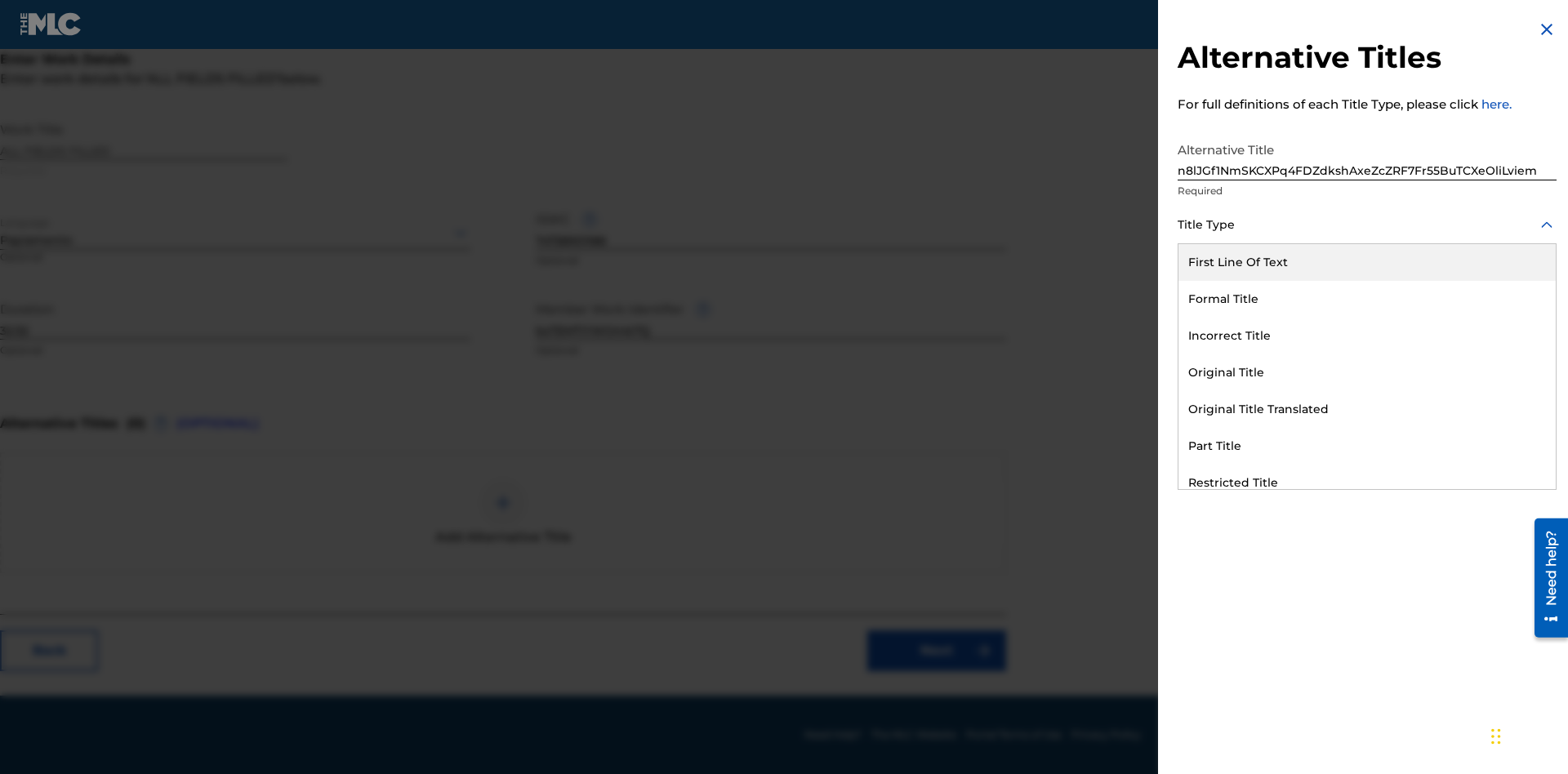
click at [1367, 336] on div "Incorrect Title" at bounding box center [1366, 336] width 377 height 37
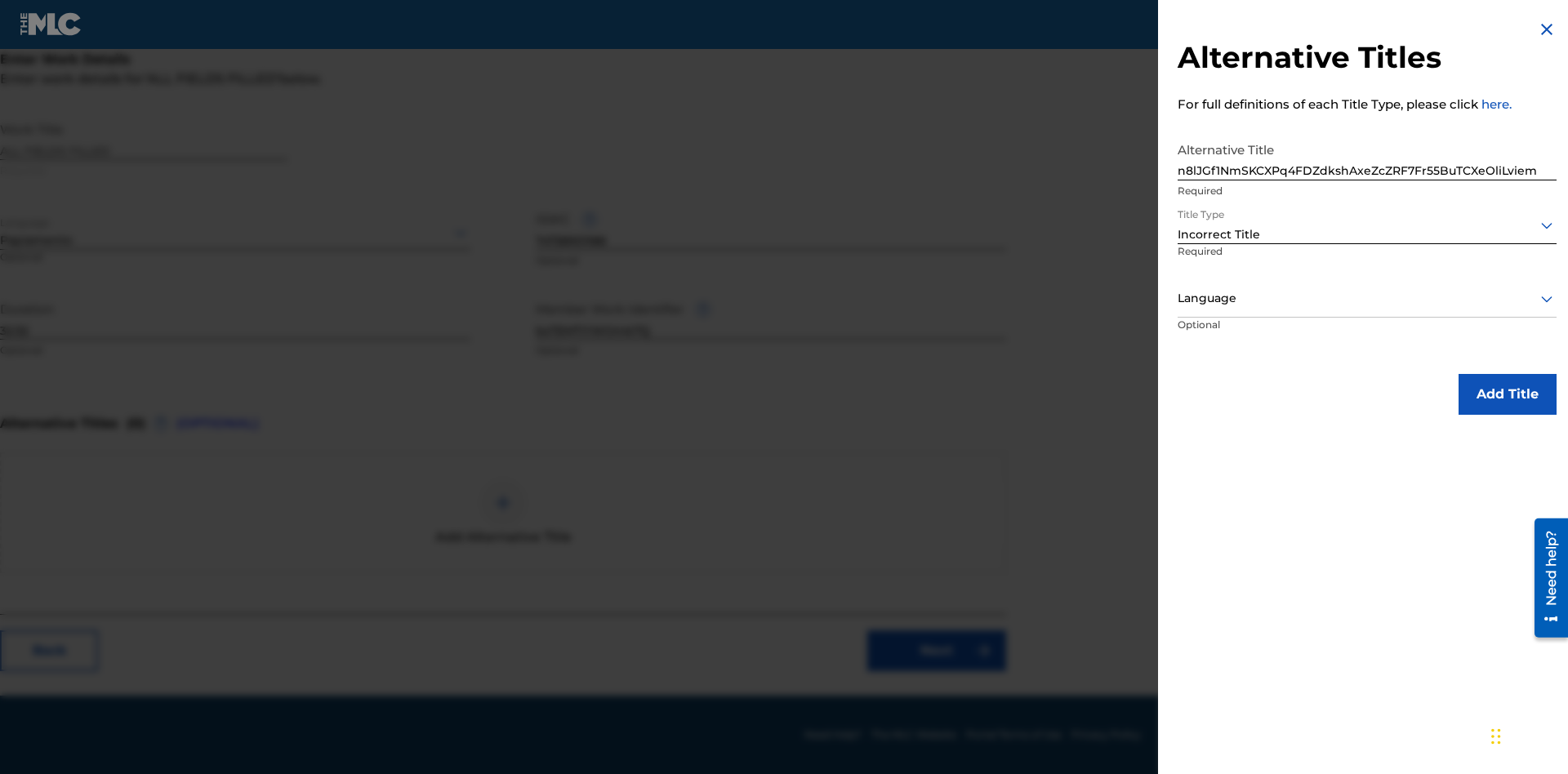
click at [1367, 298] on div at bounding box center [1366, 298] width 379 height 20
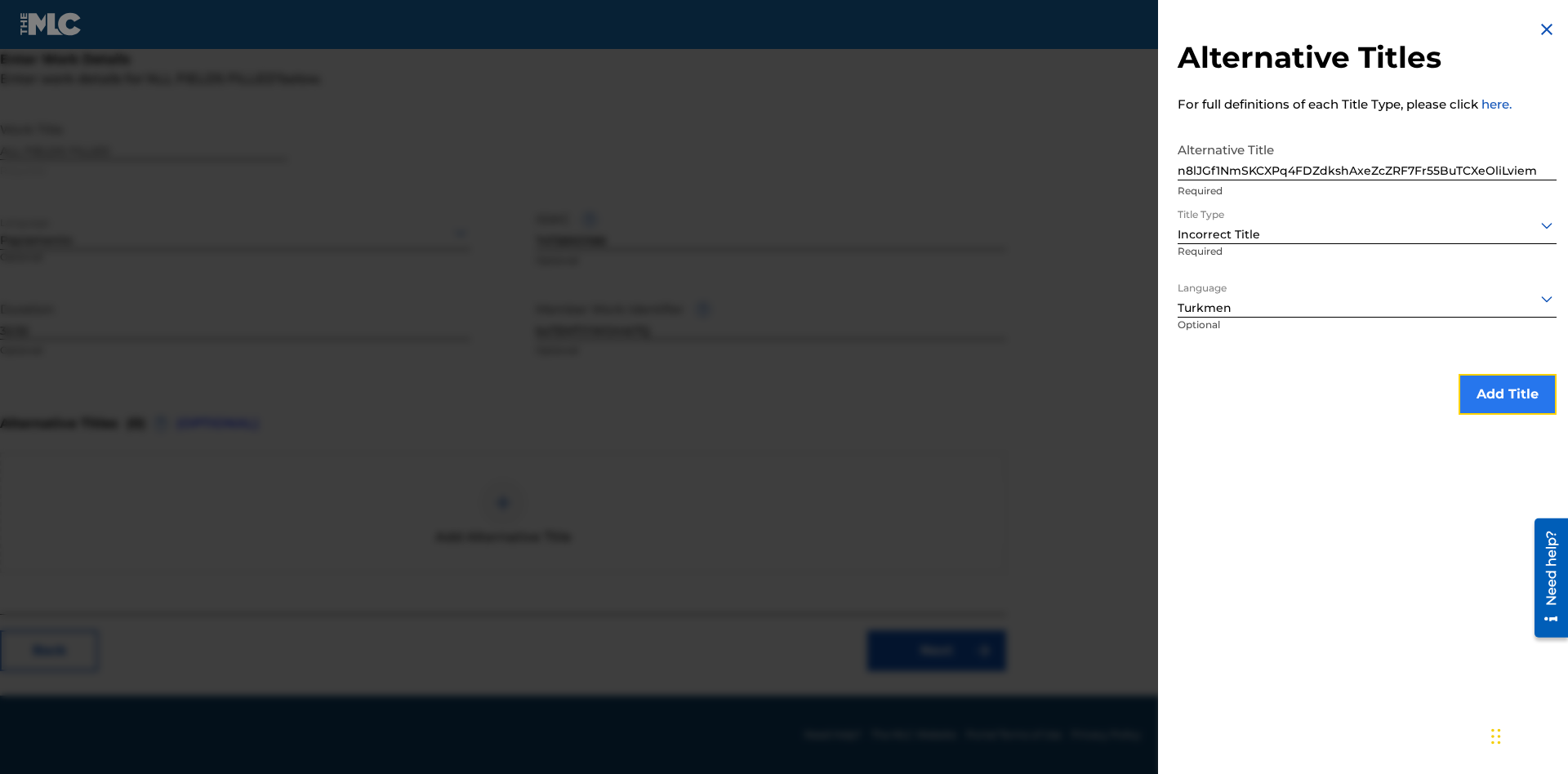
click at [1507, 394] on button "Add Title" at bounding box center [1507, 394] width 98 height 41
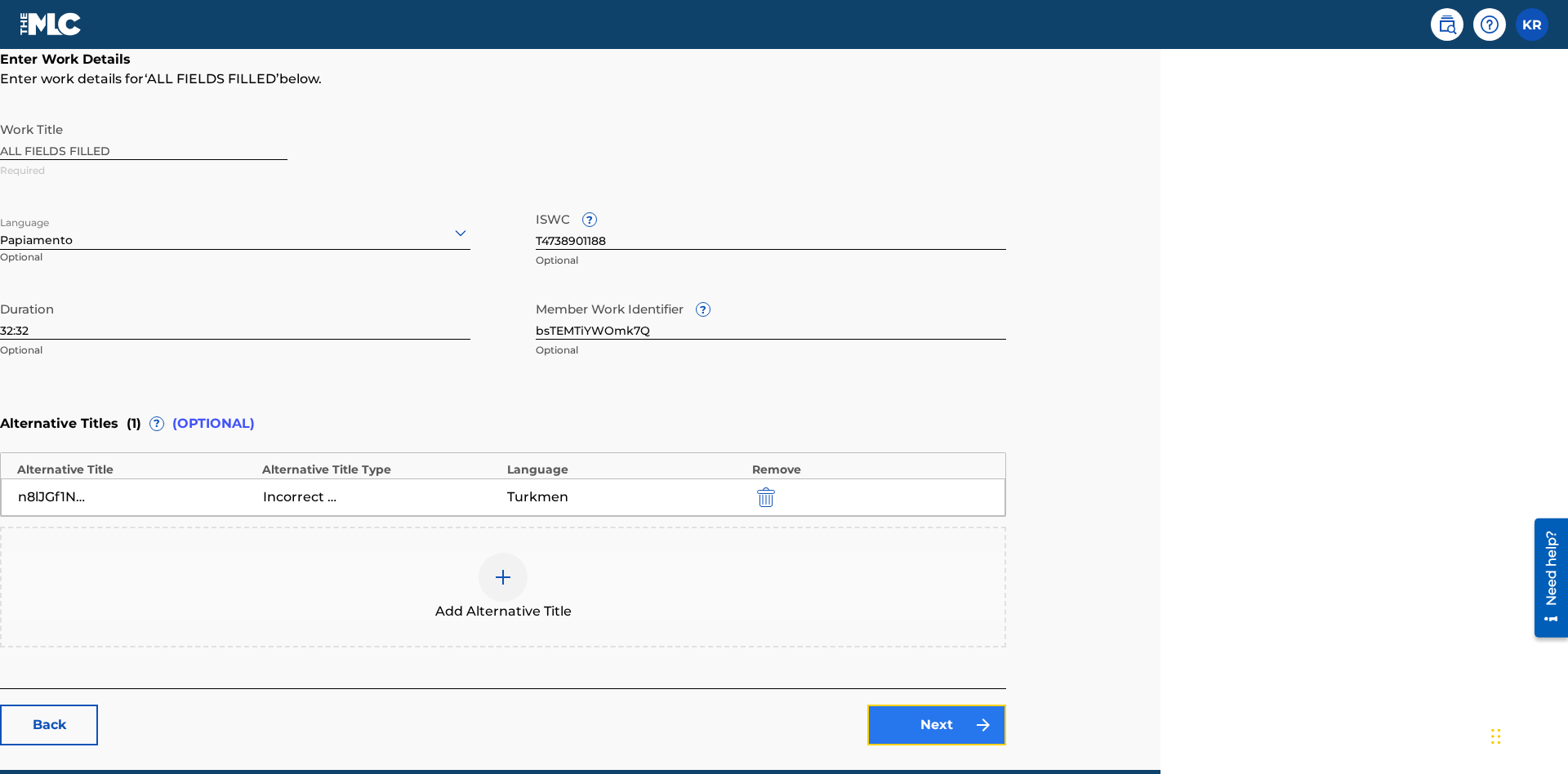
click at [936, 705] on link "Next" at bounding box center [936, 725] width 138 height 41
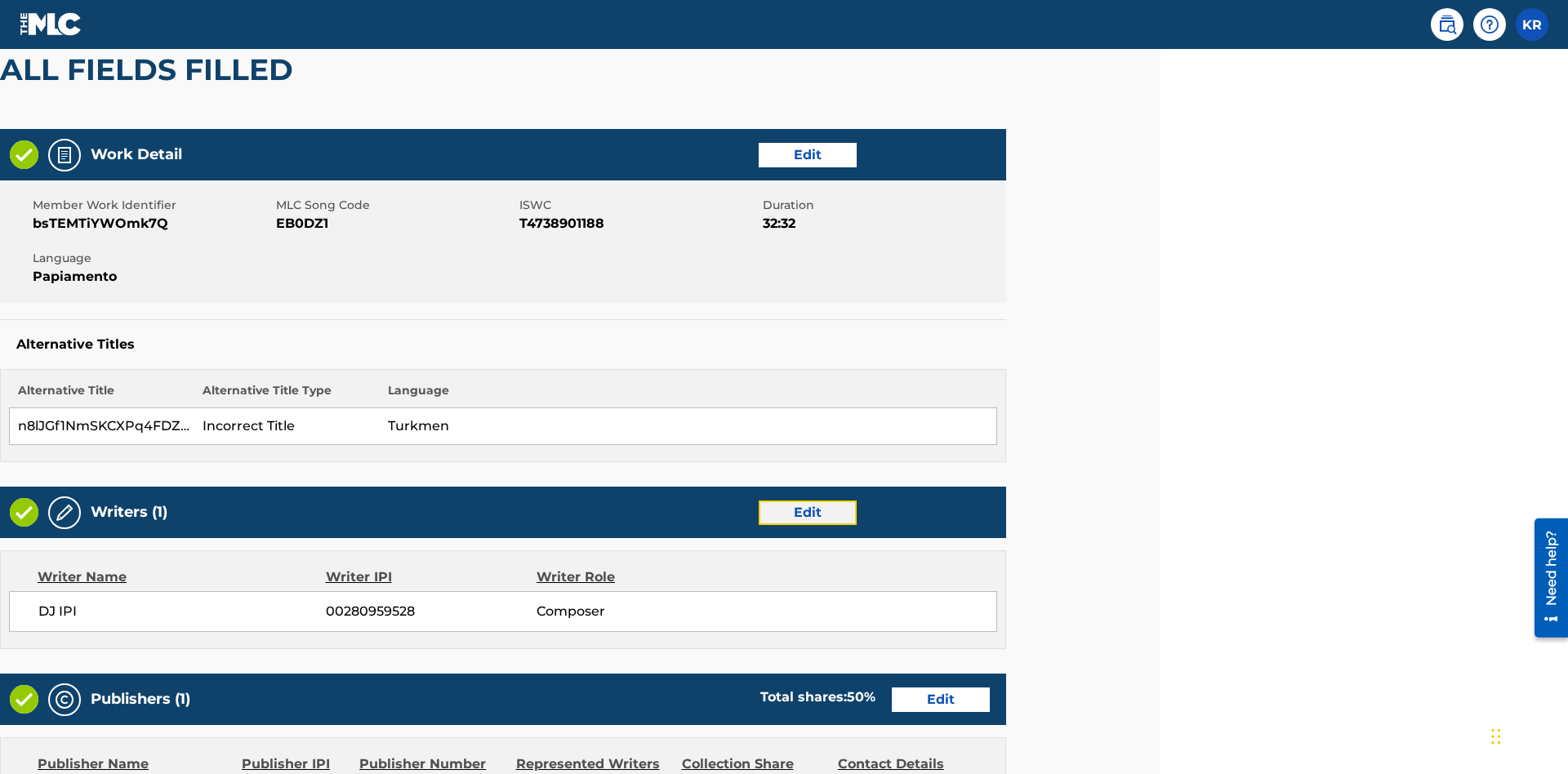
click at [807, 501] on link "Edit" at bounding box center [807, 513] width 98 height 25
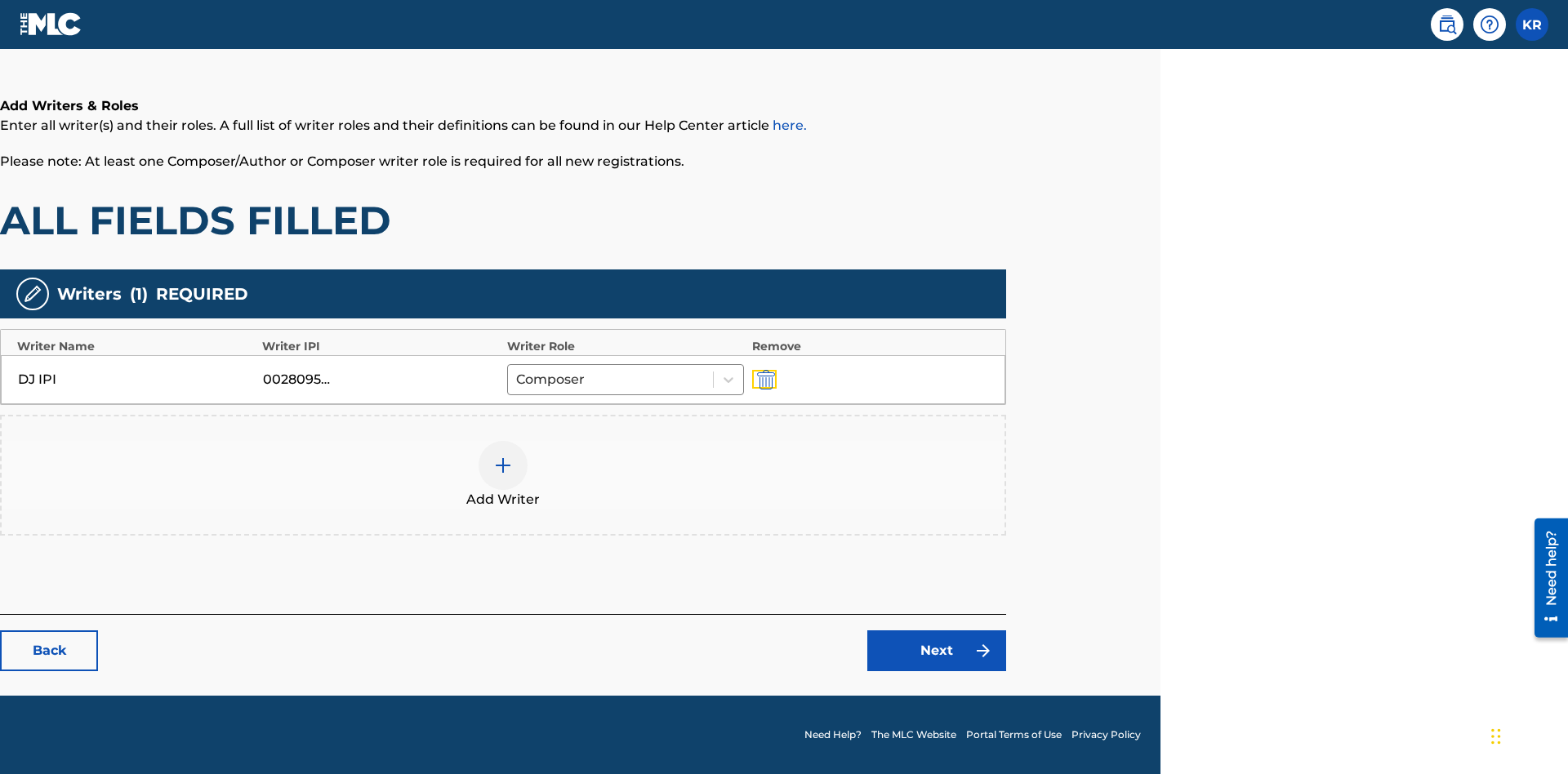
click at [764, 379] on img "submit" at bounding box center [766, 379] width 18 height 19
click at [503, 456] on img at bounding box center [503, 465] width 19 height 19
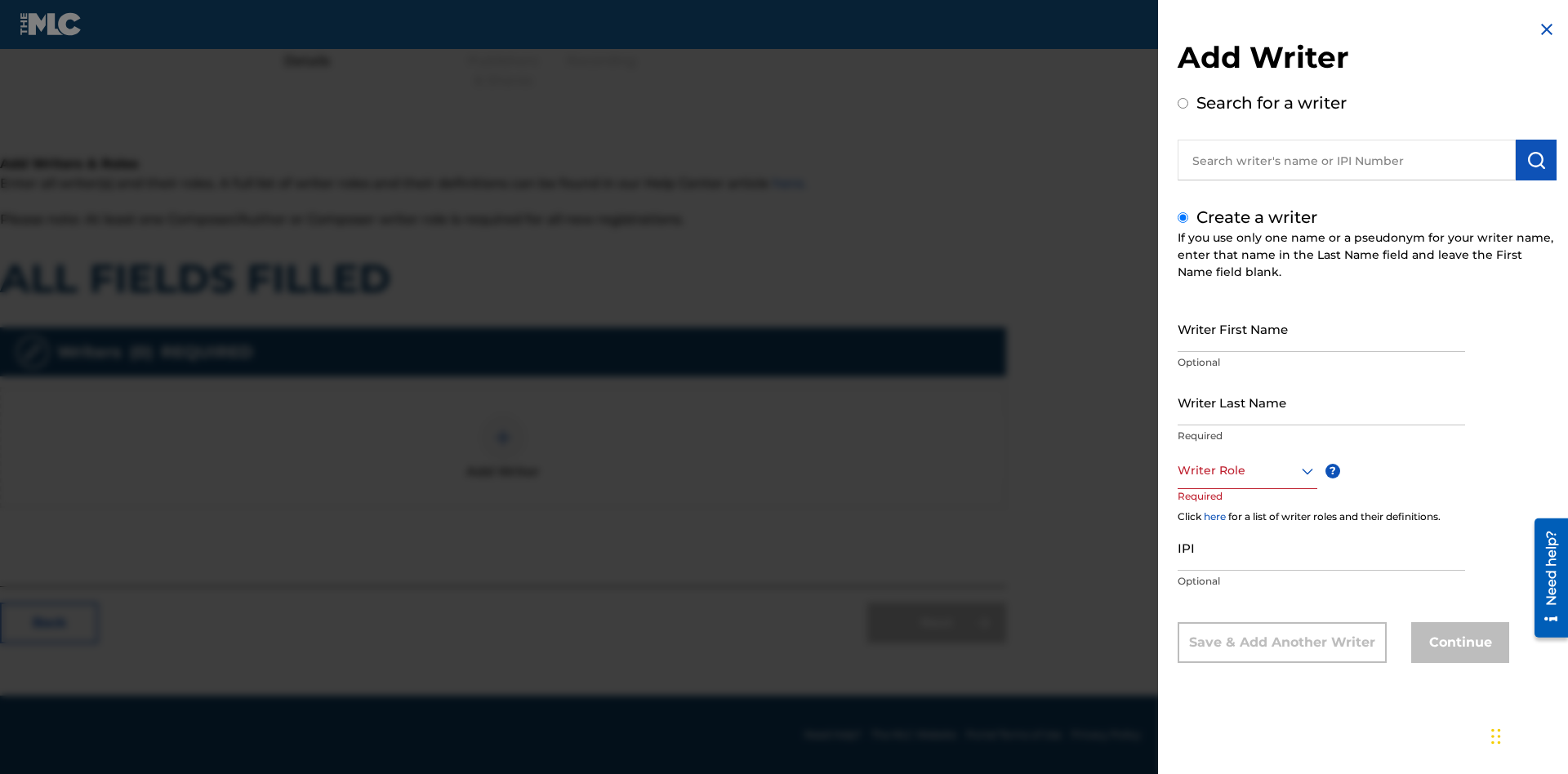
click at [1321, 328] on input "Writer First Name" at bounding box center [1321, 328] width 288 height 46
click at [1321, 402] on input "Writer Last Name" at bounding box center [1321, 402] width 288 height 46
click at [1246, 470] on div at bounding box center [1246, 470] width 139 height 20
click at [1321, 549] on input "IPI" at bounding box center [1321, 547] width 288 height 46
click at [1457, 644] on button "Continue" at bounding box center [1460, 643] width 98 height 41
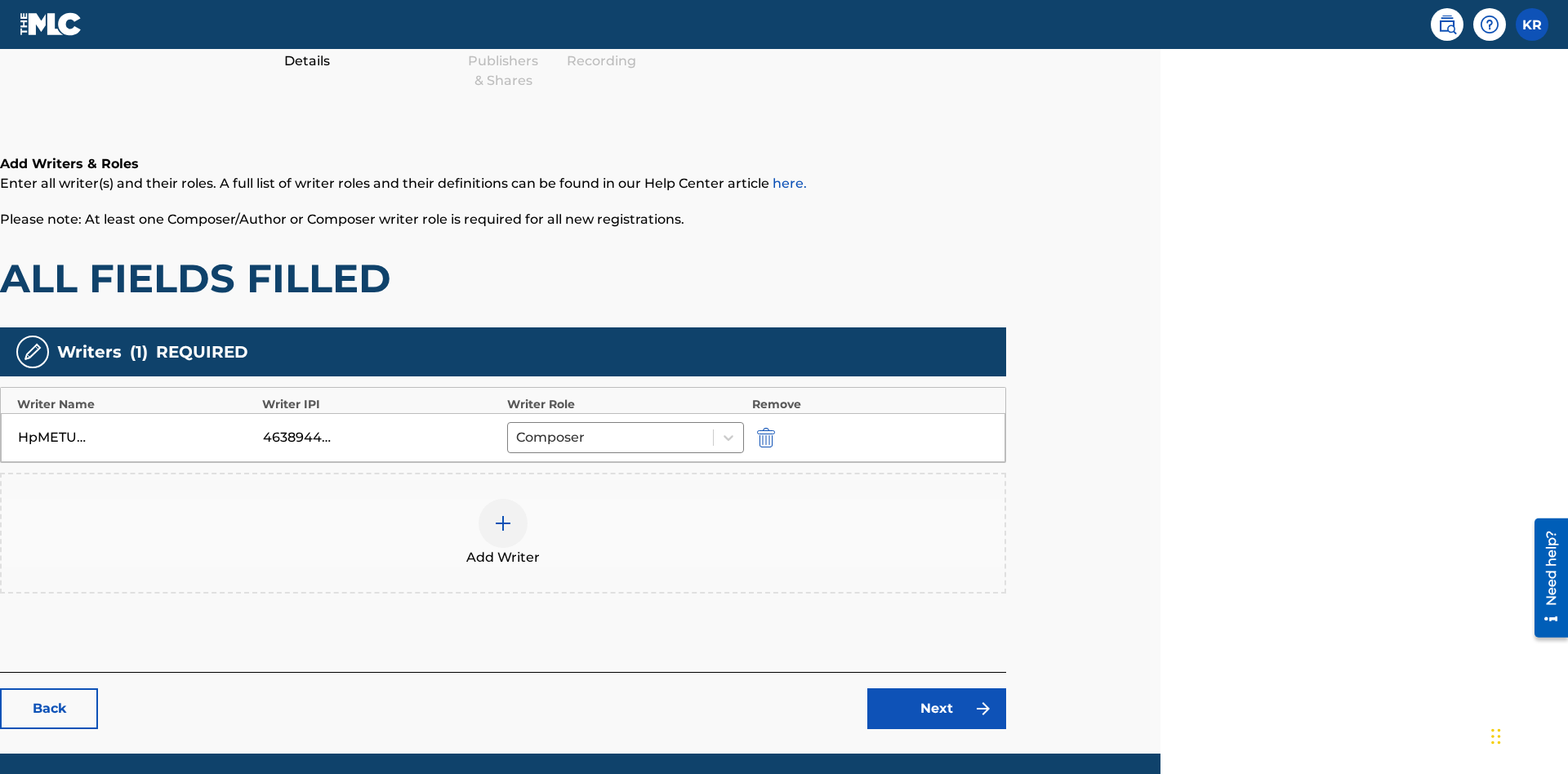
click at [503, 499] on div at bounding box center [503, 523] width 49 height 49
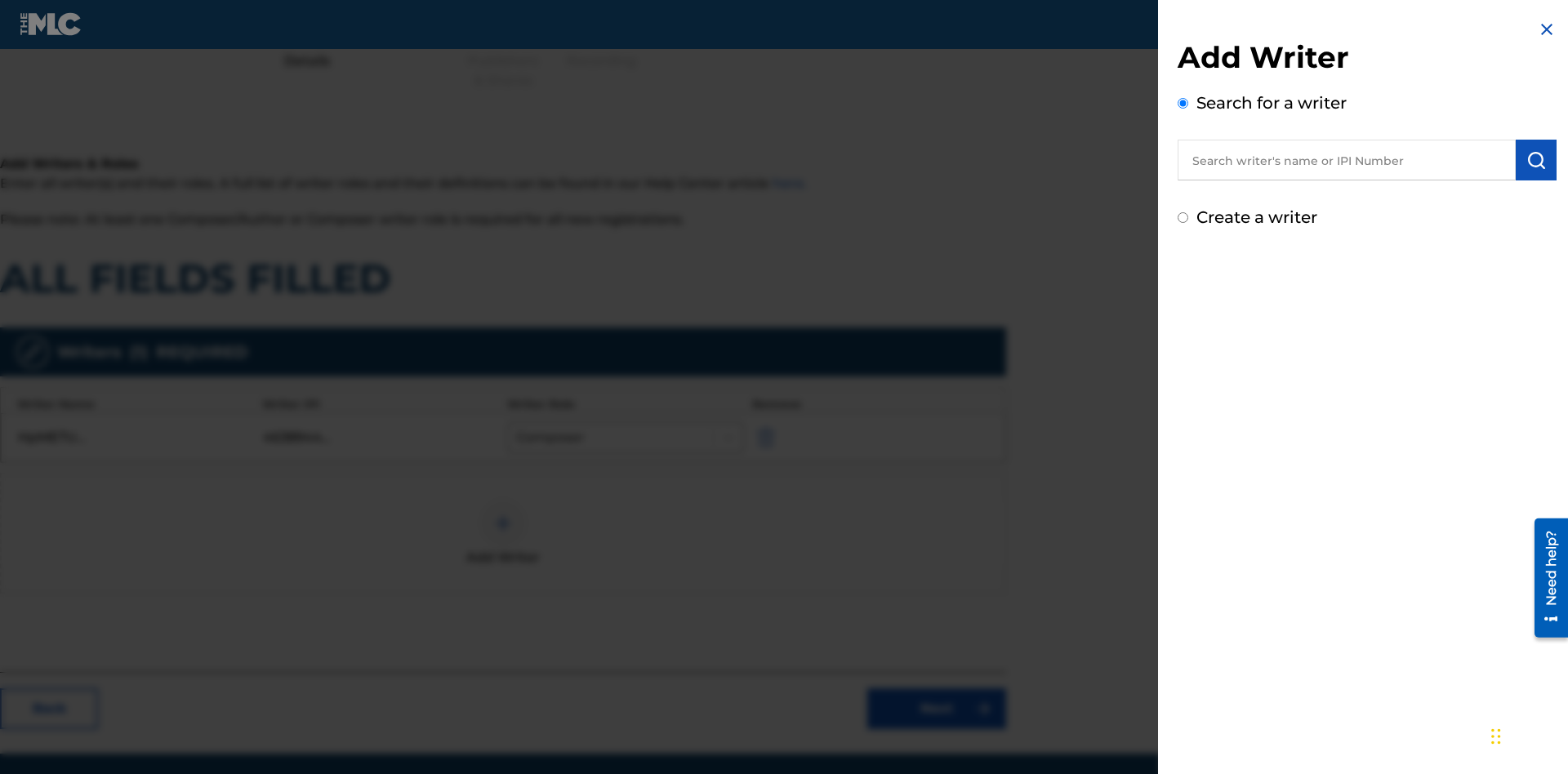
click at [1183, 218] on input "Create a writer" at bounding box center [1182, 218] width 11 height 11
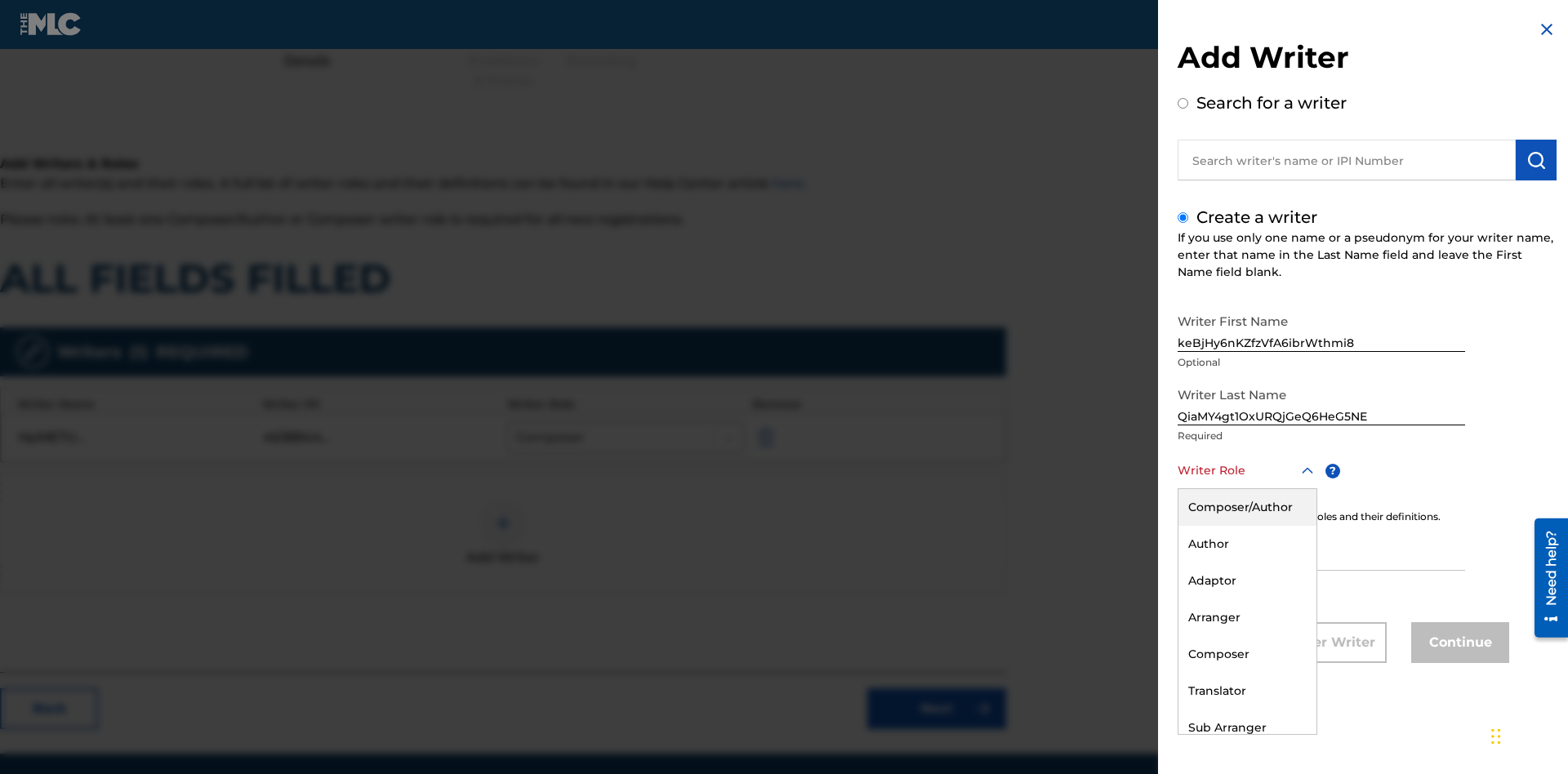
click at [1246, 728] on div "Sub Arranger" at bounding box center [1247, 728] width 138 height 37
click at [1321, 549] on input "IPI" at bounding box center [1321, 547] width 288 height 46
click at [1457, 644] on button "Continue" at bounding box center [1460, 643] width 98 height 41
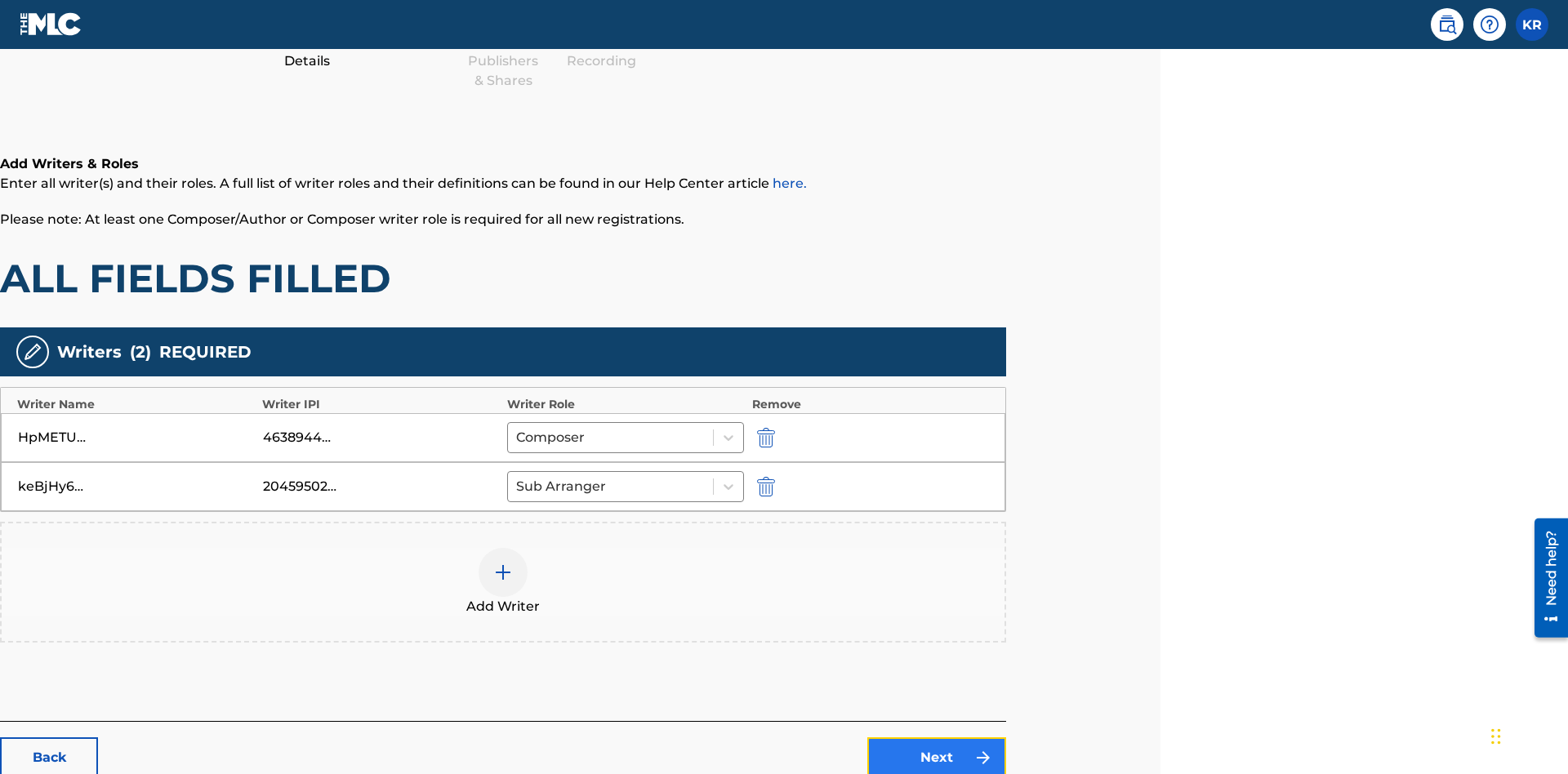
click at [936, 737] on link "Next" at bounding box center [936, 757] width 138 height 41
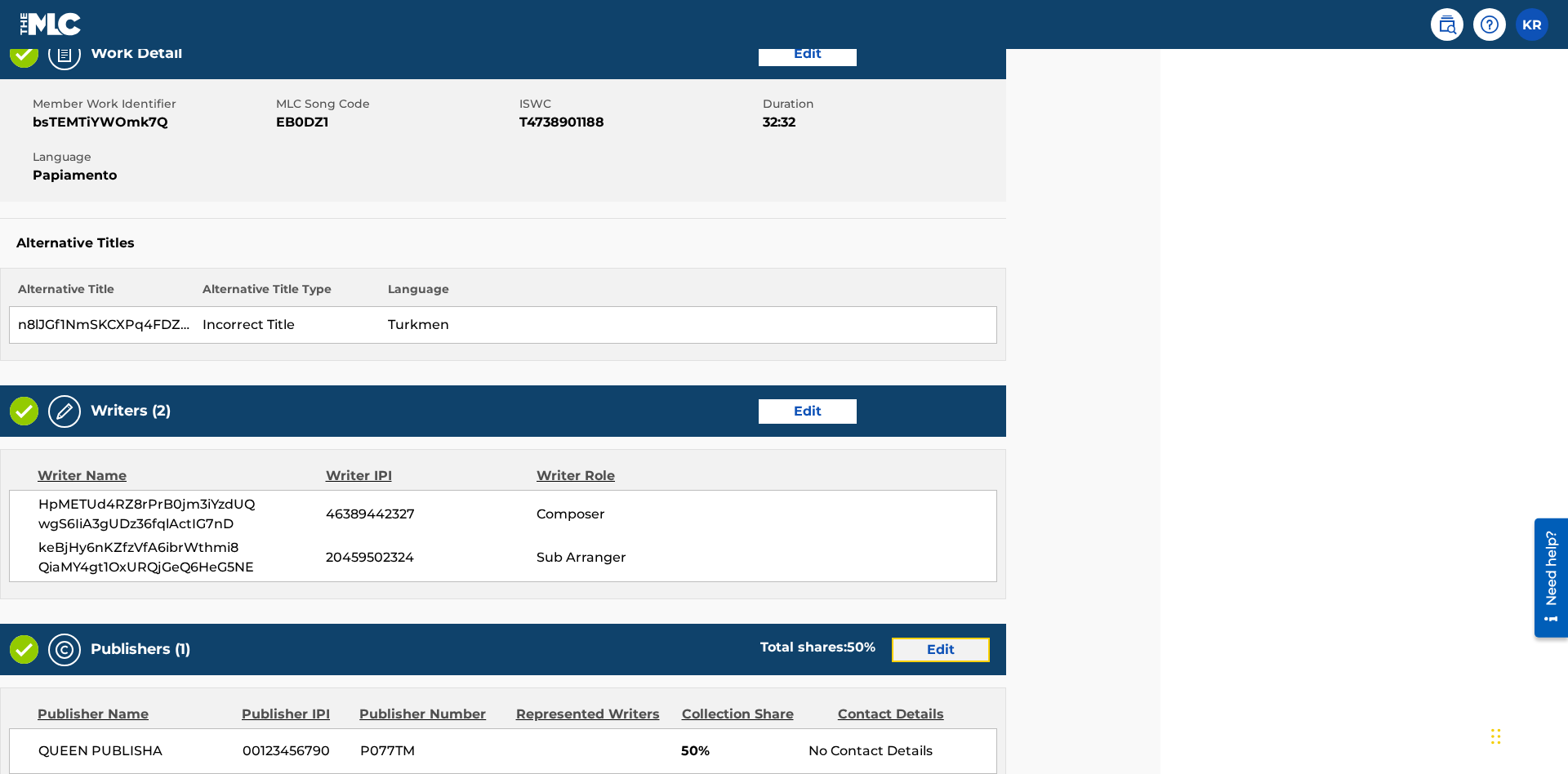
click at [941, 637] on link "Edit" at bounding box center [941, 649] width 98 height 25
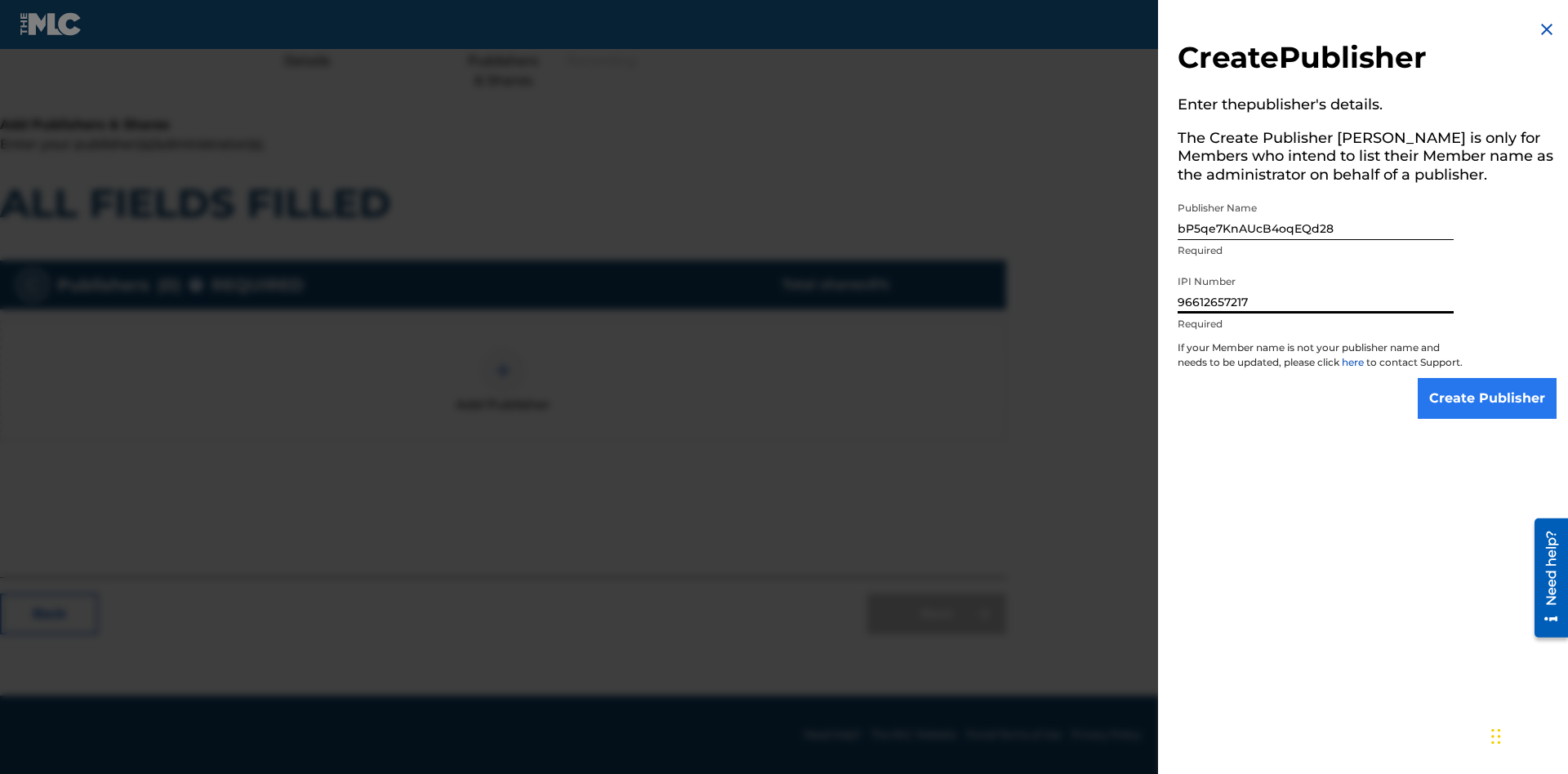
click at [1488, 413] on input "Create Publisher" at bounding box center [1487, 399] width 138 height 41
click at [1488, 378] on input "Create Publisher" at bounding box center [1487, 399] width 138 height 41
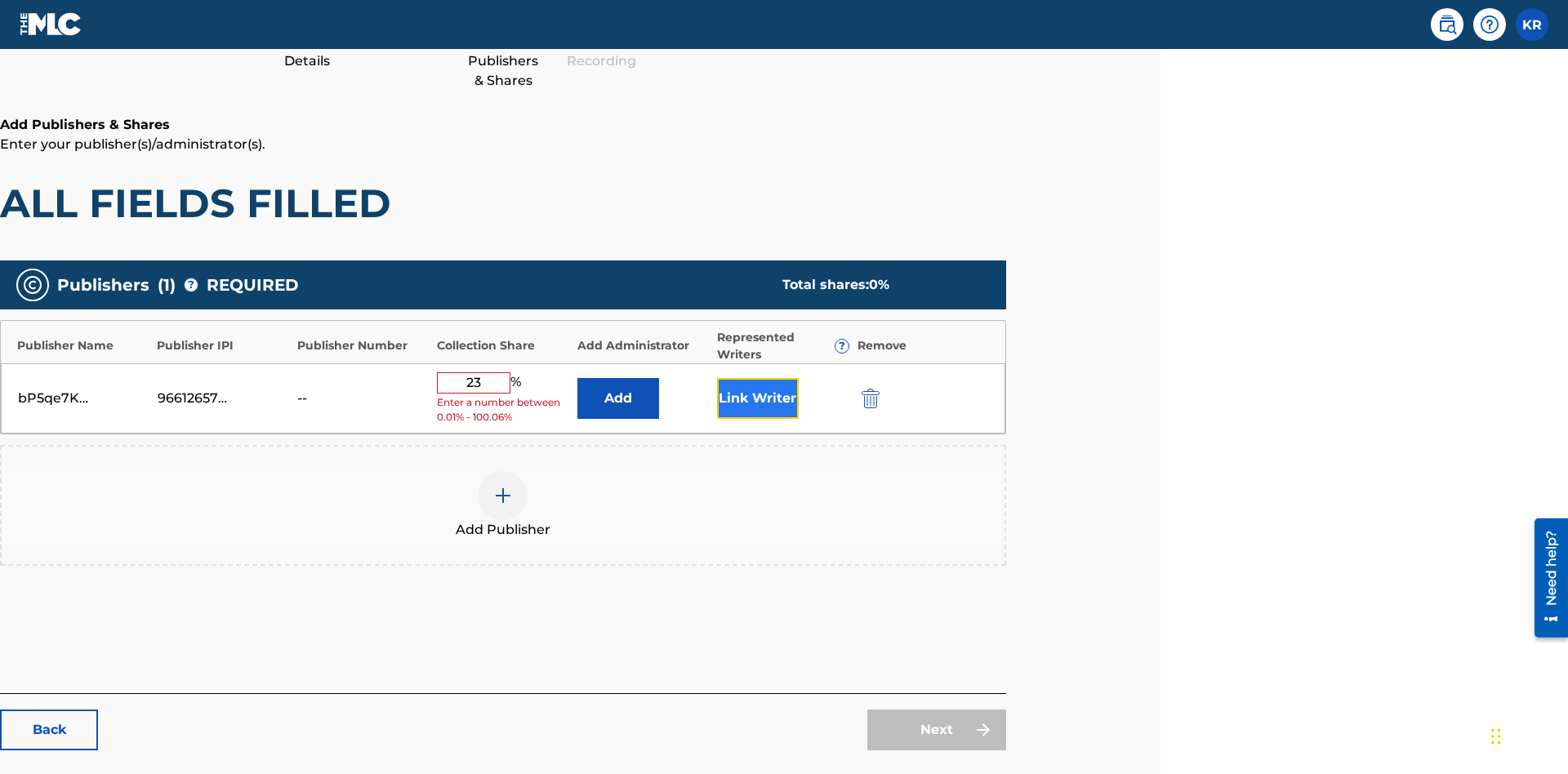
click at [757, 378] on button "Link Writer" at bounding box center [757, 399] width 82 height 41
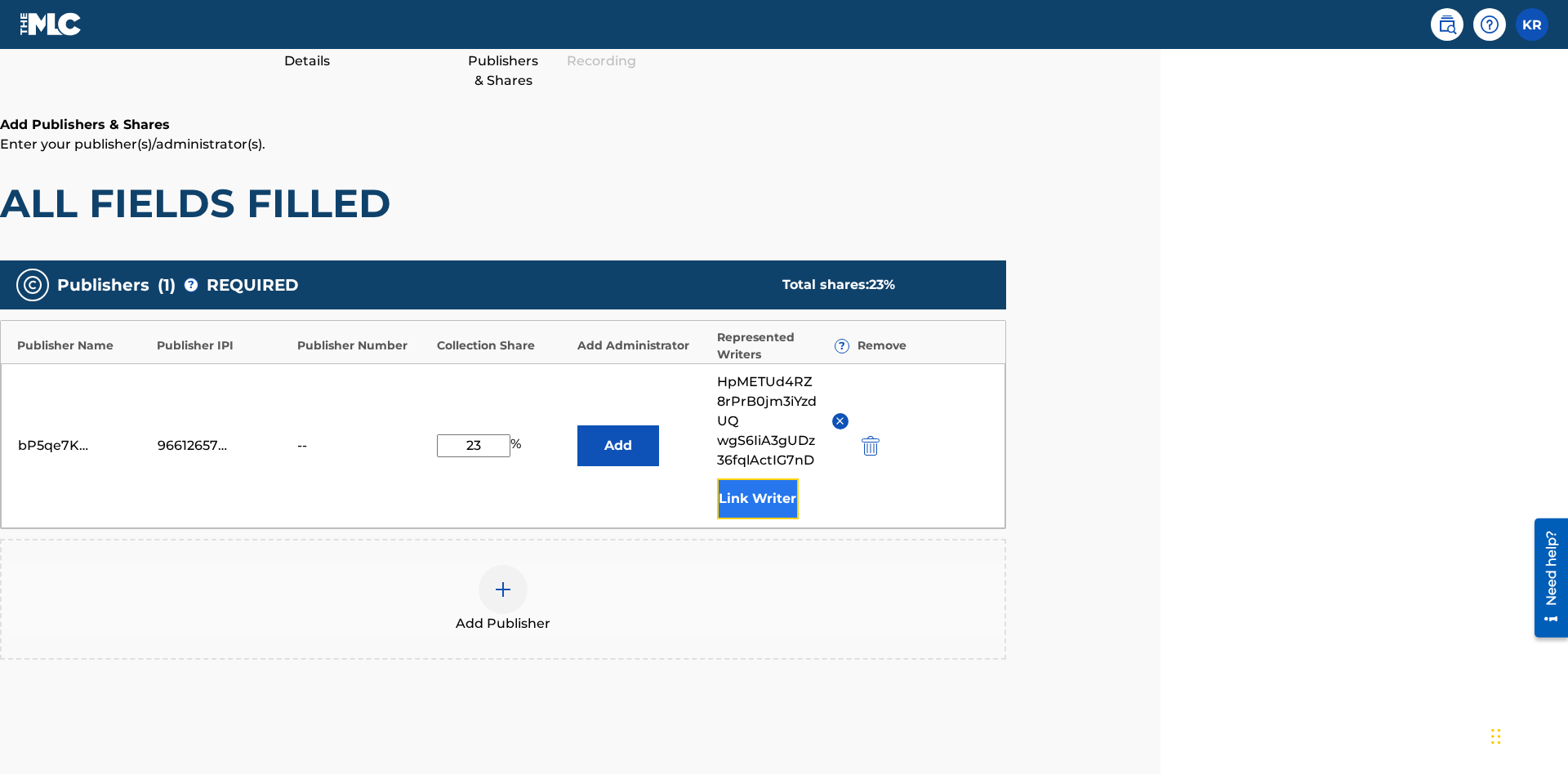
click at [757, 479] on button "Link Writer" at bounding box center [757, 499] width 82 height 41
click at [617, 425] on button "Add" at bounding box center [618, 446] width 82 height 41
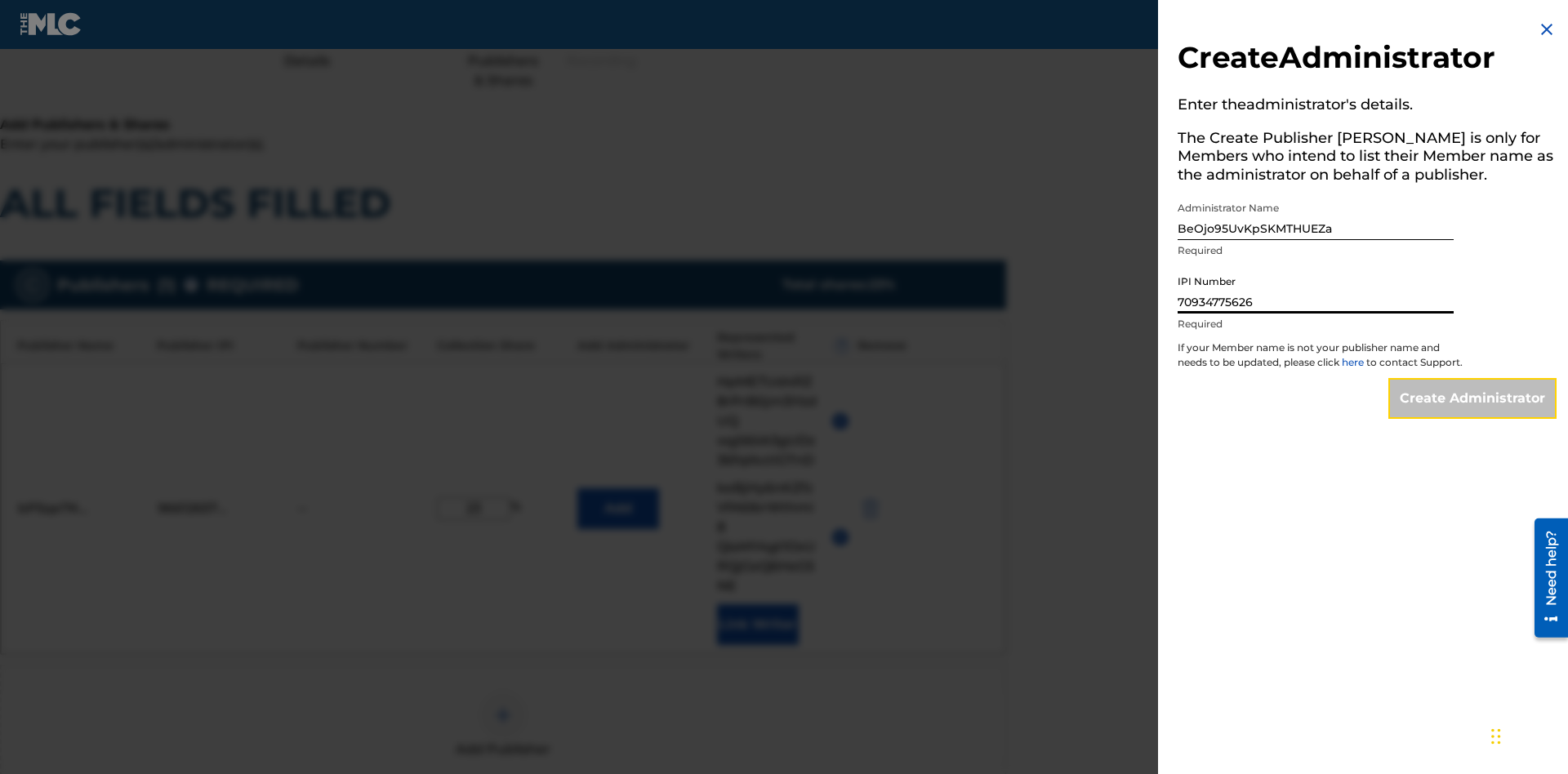
click at [1473, 413] on input "Create Administrator" at bounding box center [1472, 399] width 168 height 41
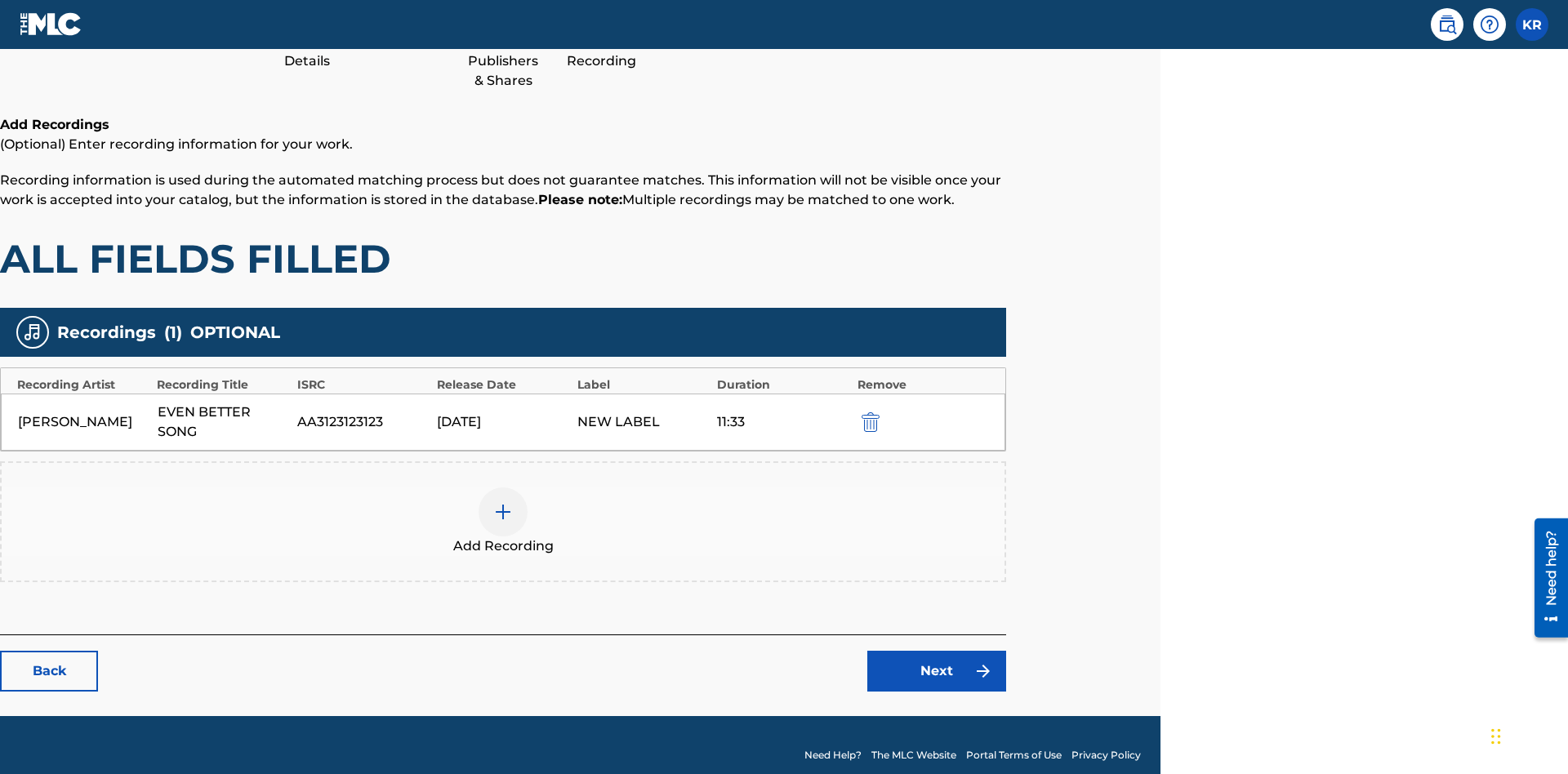
click at [868, 412] on img "submit" at bounding box center [870, 422] width 18 height 19
click at [503, 502] on img at bounding box center [503, 511] width 19 height 19
